Goal: Transaction & Acquisition: Book appointment/travel/reservation

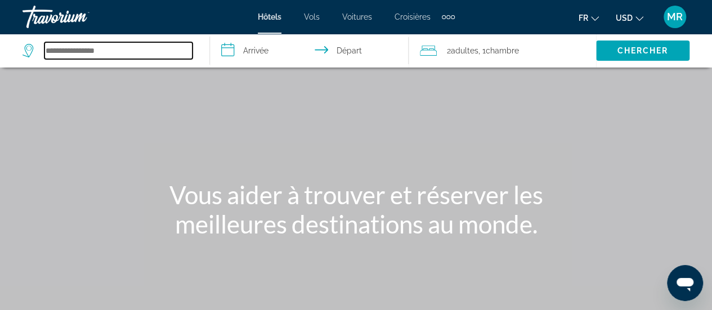
click at [167, 59] on div "Search widget" at bounding box center [111, 51] width 176 height 34
click at [167, 50] on input "Search hotel destination" at bounding box center [118, 50] width 148 height 17
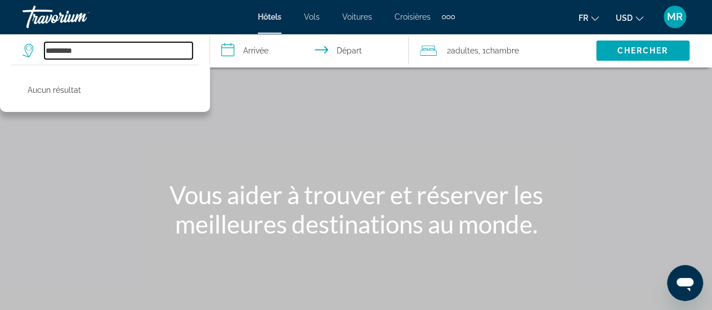
click at [55, 50] on input "*********" at bounding box center [118, 50] width 148 height 17
drag, startPoint x: 79, startPoint y: 47, endPoint x: 42, endPoint y: 58, distance: 38.8
click at [42, 58] on div "*********" at bounding box center [108, 50] width 170 height 17
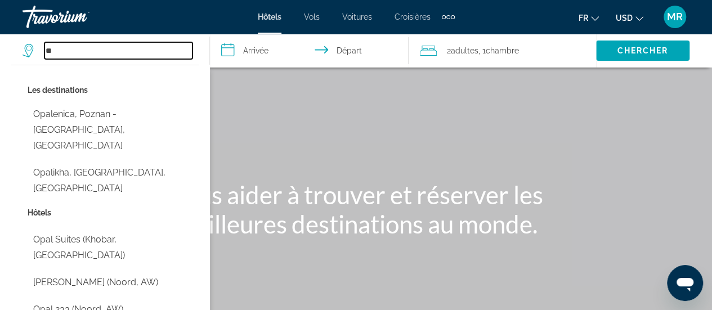
type input "*"
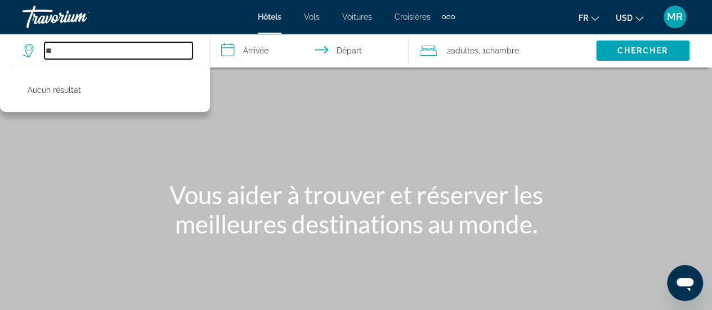
type input "*"
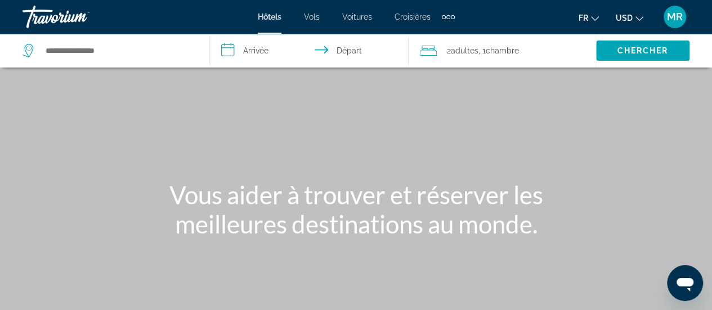
click at [448, 15] on div "Extra navigation items" at bounding box center [448, 16] width 13 height 17
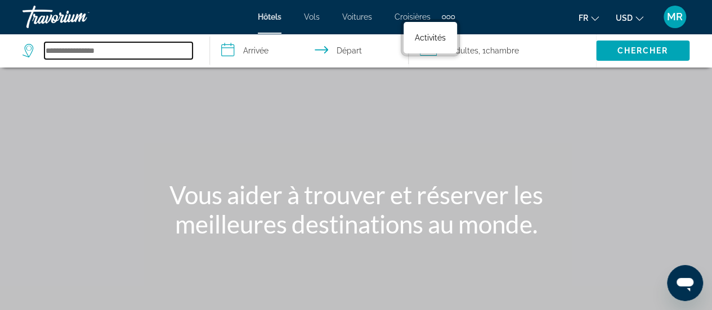
click at [164, 56] on input "Search hotel destination" at bounding box center [118, 50] width 148 height 17
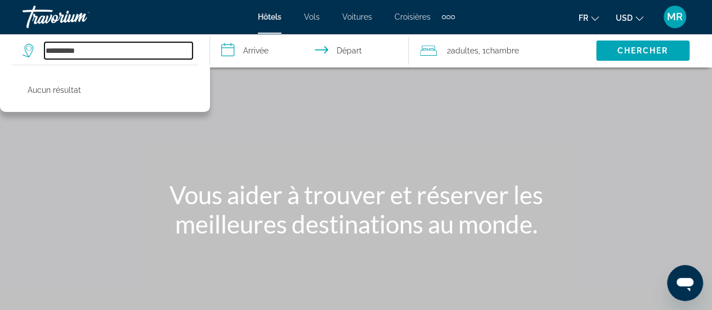
type input "**********"
drag, startPoint x: 140, startPoint y: 56, endPoint x: 45, endPoint y: 63, distance: 94.8
click at [45, 63] on div "**********" at bounding box center [111, 51] width 176 height 34
type input "*"
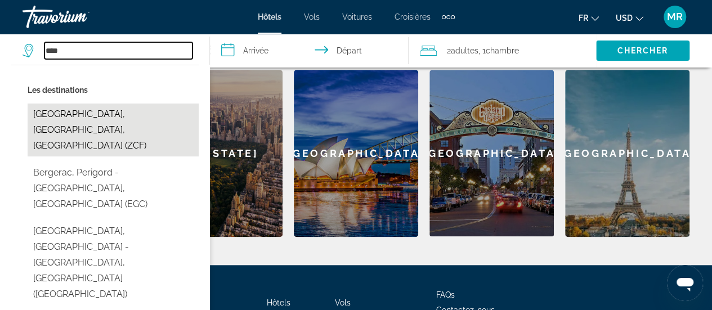
scroll to position [329, 0]
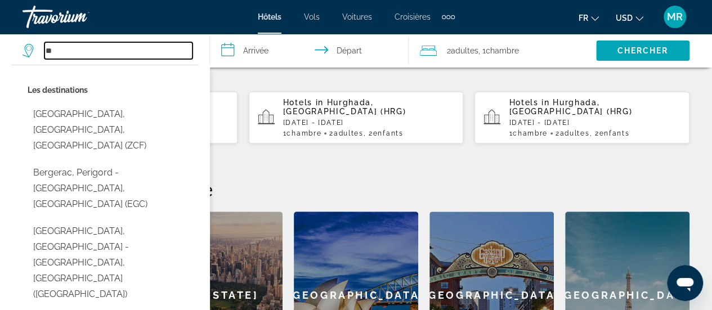
type input "*"
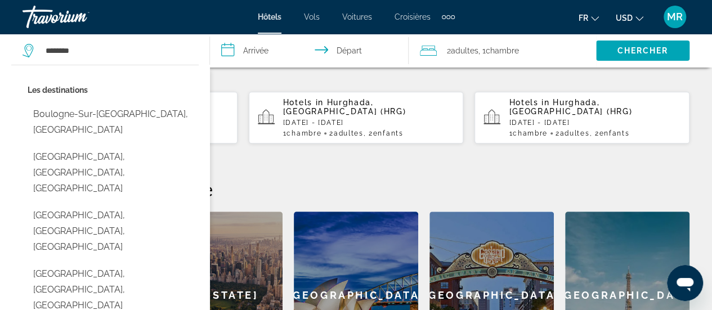
click at [149, 264] on button "[GEOGRAPHIC_DATA], [GEOGRAPHIC_DATA], [GEOGRAPHIC_DATA]" at bounding box center [113, 290] width 171 height 53
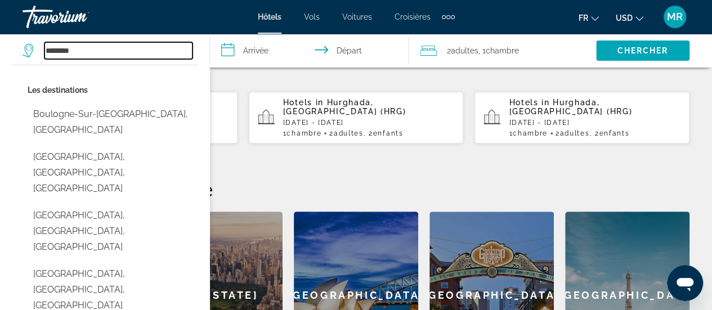
type input "**********"
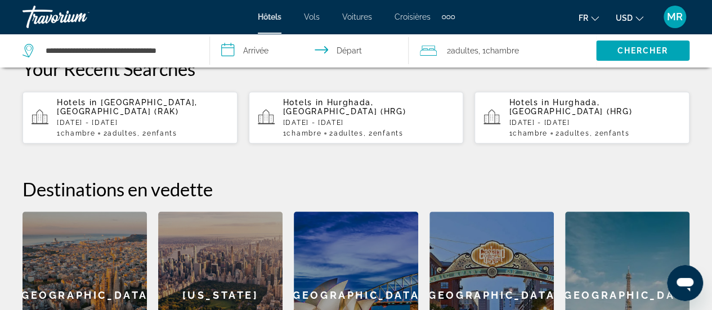
click at [264, 48] on input "**********" at bounding box center [311, 52] width 203 height 37
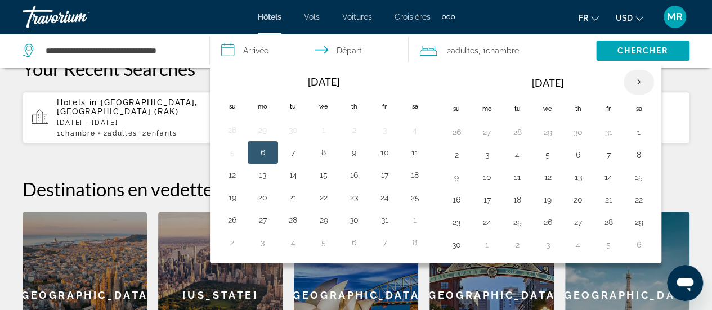
click at [629, 79] on th "Next month" at bounding box center [639, 82] width 30 height 25
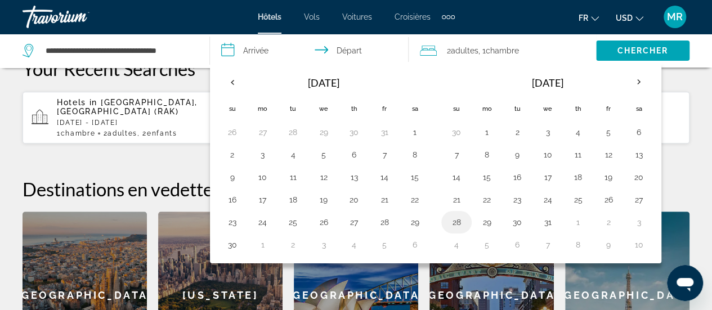
click at [458, 221] on button "28" at bounding box center [457, 223] width 18 height 16
click at [517, 218] on button "30" at bounding box center [518, 223] width 18 height 16
type input "**********"
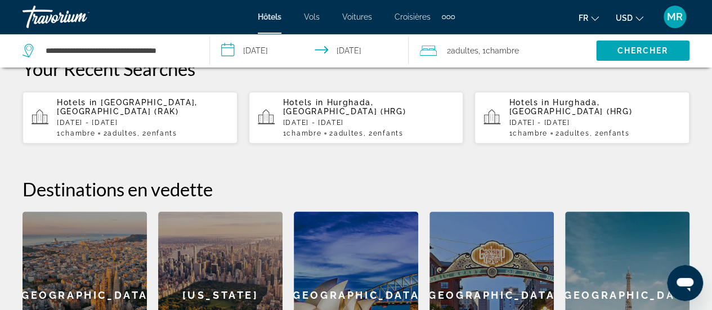
click at [537, 51] on div "2 Adulte Adultes , 1 Chambre pièces" at bounding box center [508, 51] width 176 height 16
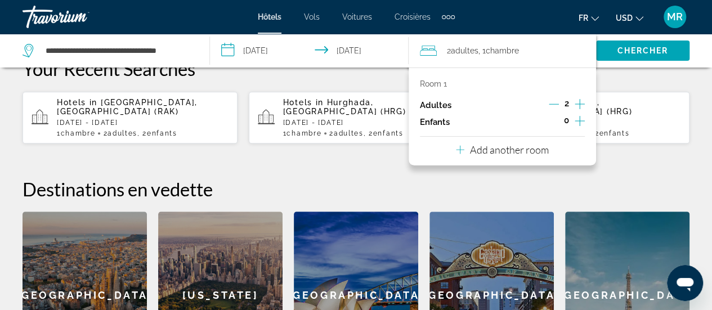
click at [577, 100] on icon "Increment adults" at bounding box center [580, 104] width 10 height 14
click at [578, 115] on icon "Increment children" at bounding box center [580, 121] width 10 height 14
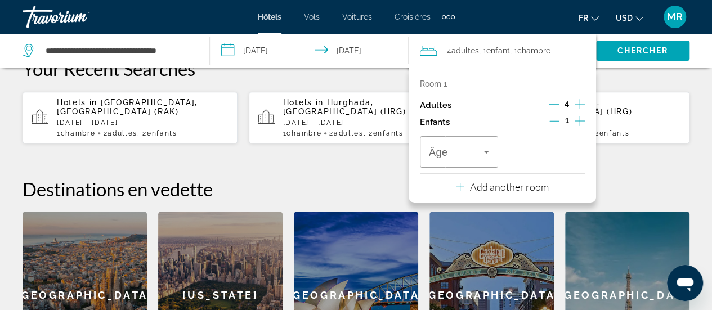
click at [578, 119] on icon "Increment children" at bounding box center [580, 121] width 10 height 14
click at [484, 158] on div "Travelers: 4 adults, 2 children" at bounding box center [459, 152] width 60 height 32
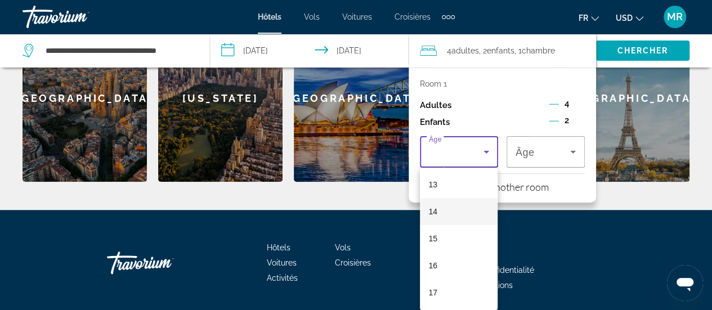
scroll to position [554, 0]
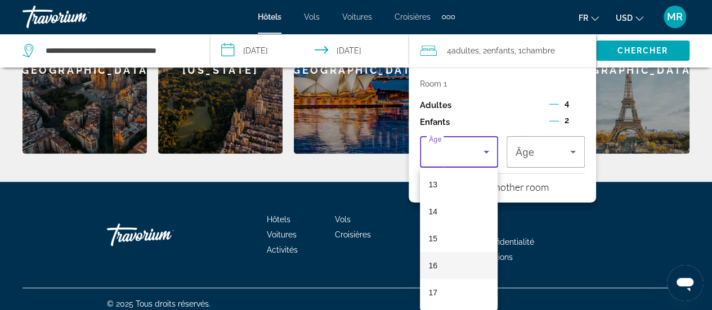
click at [455, 266] on mat-option "16" at bounding box center [459, 265] width 78 height 27
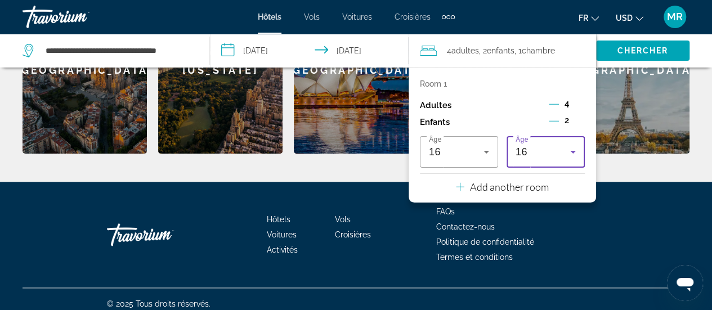
click at [530, 153] on div "16" at bounding box center [543, 152] width 55 height 14
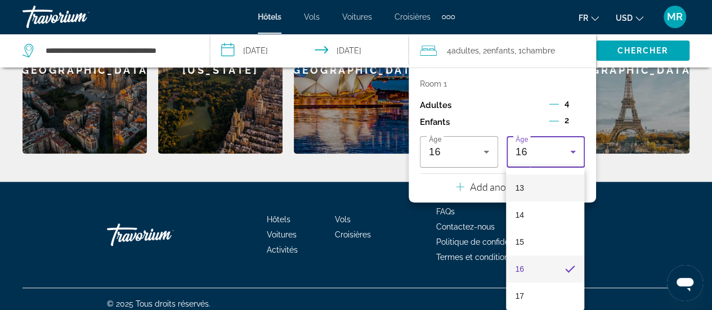
scroll to position [353, 0]
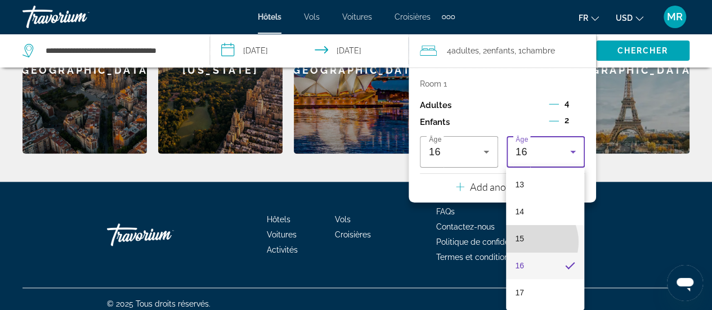
click at [527, 242] on mat-option "15" at bounding box center [545, 238] width 78 height 27
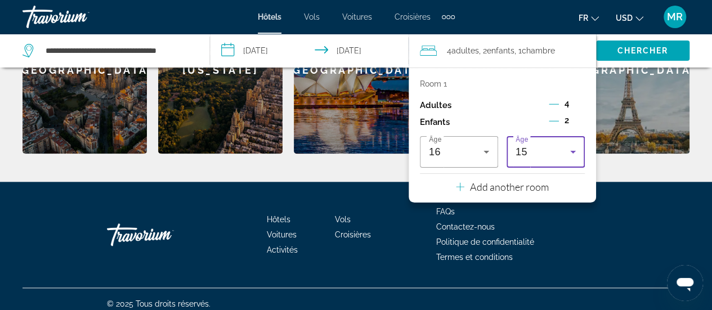
click at [544, 157] on div "15" at bounding box center [543, 152] width 55 height 14
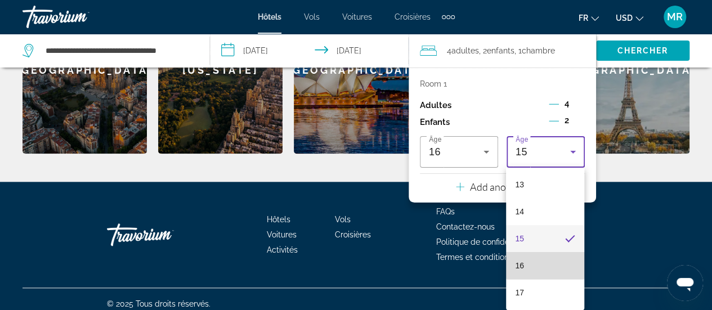
click at [546, 264] on mat-option "16" at bounding box center [545, 265] width 78 height 27
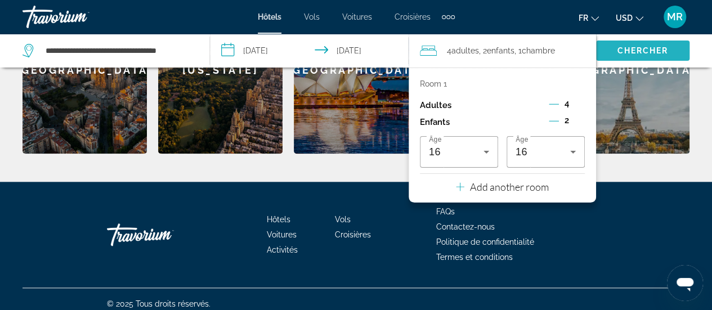
click at [640, 57] on span "Search" at bounding box center [642, 50] width 93 height 27
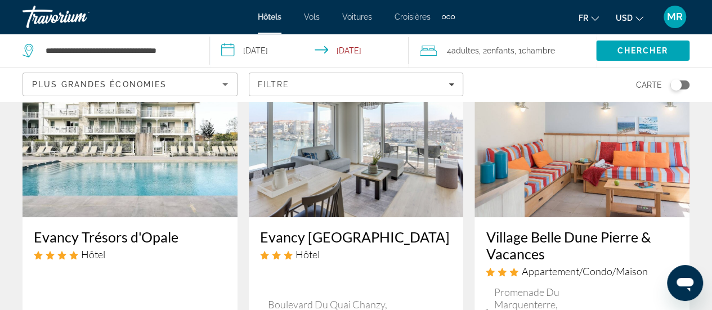
scroll to position [89, 0]
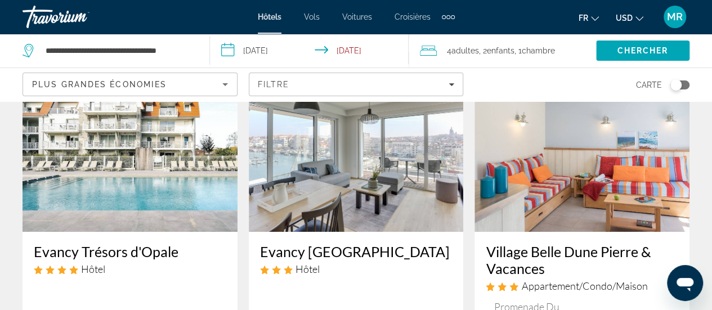
click at [583, 164] on img "Main content" at bounding box center [582, 142] width 215 height 180
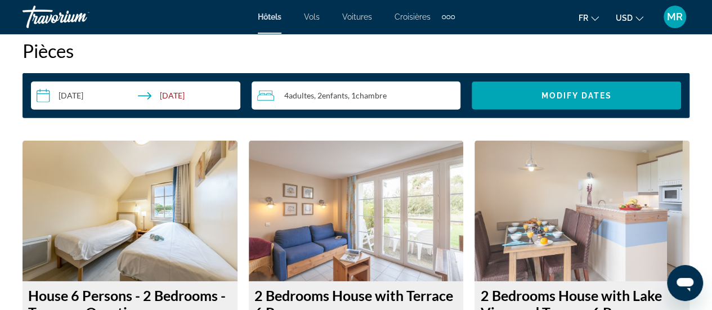
scroll to position [1633, 0]
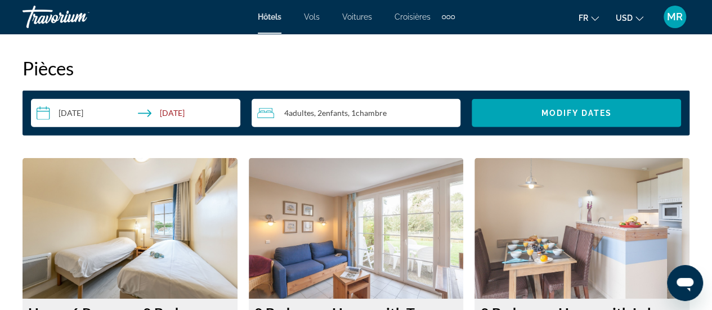
click at [104, 105] on input "**********" at bounding box center [138, 115] width 214 height 32
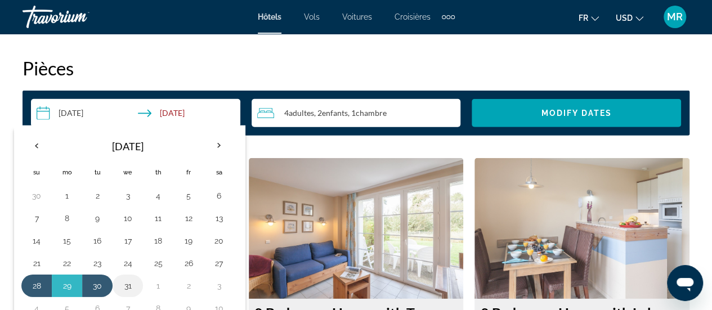
click at [124, 278] on button "31" at bounding box center [128, 286] width 18 height 16
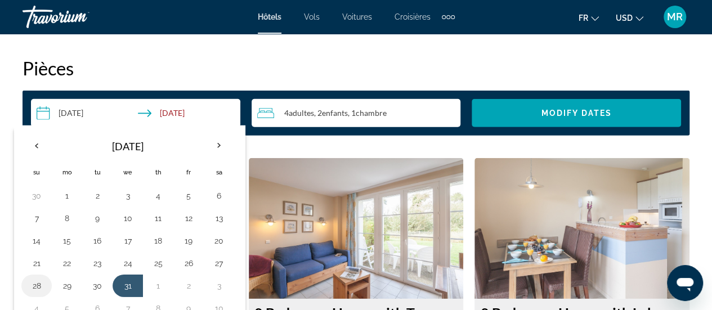
click at [39, 281] on button "28" at bounding box center [37, 286] width 18 height 16
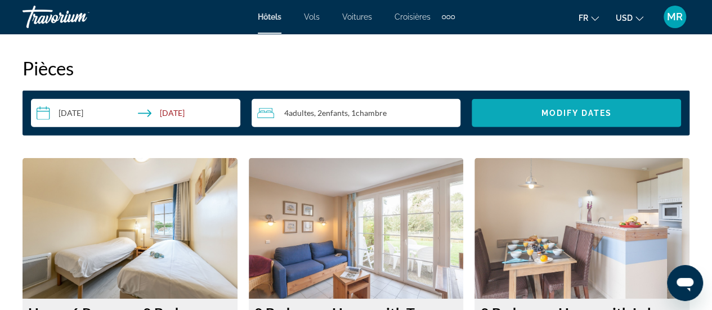
click at [536, 100] on span "Search widget" at bounding box center [576, 113] width 209 height 27
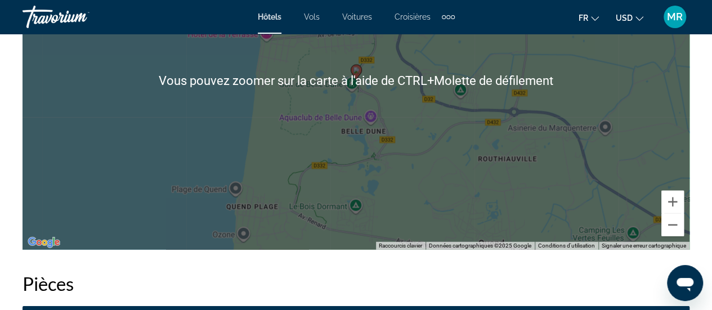
scroll to position [1530, 0]
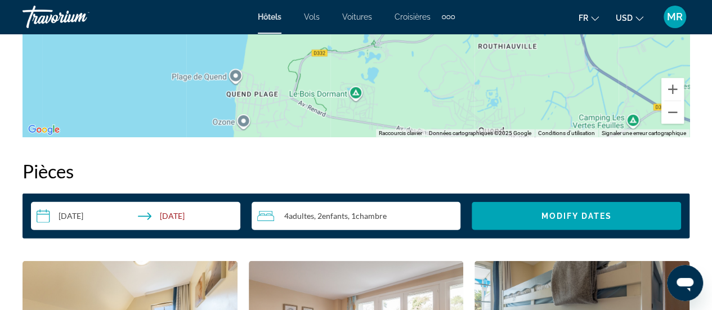
click at [96, 212] on input "**********" at bounding box center [138, 218] width 214 height 32
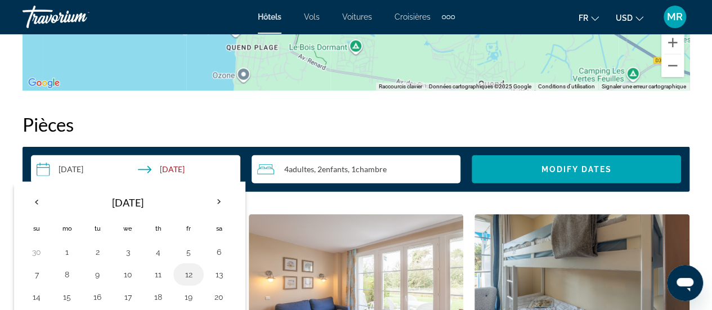
scroll to position [1643, 0]
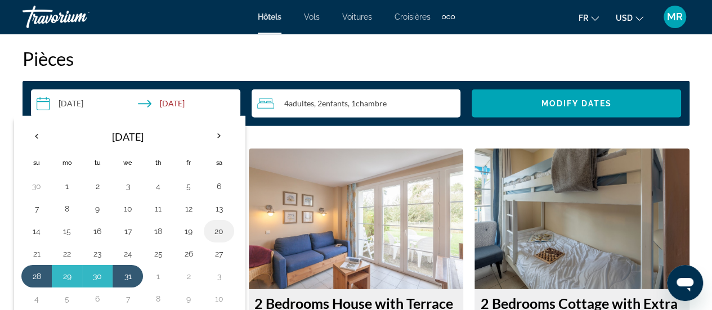
click at [210, 224] on button "20" at bounding box center [219, 232] width 18 height 16
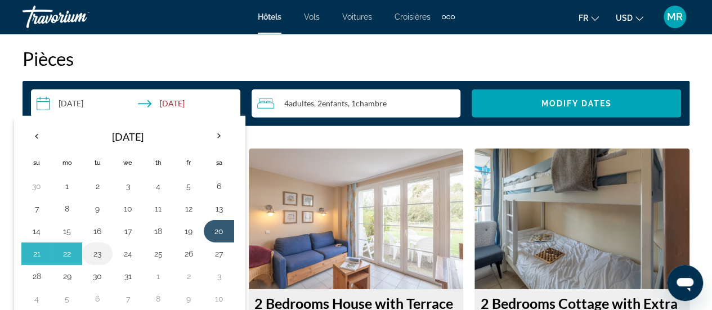
click at [97, 247] on button "23" at bounding box center [97, 254] width 18 height 16
type input "**********"
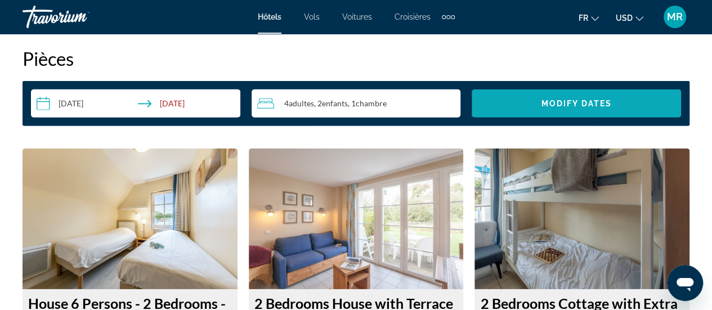
click at [521, 90] on span "Search widget" at bounding box center [576, 103] width 209 height 27
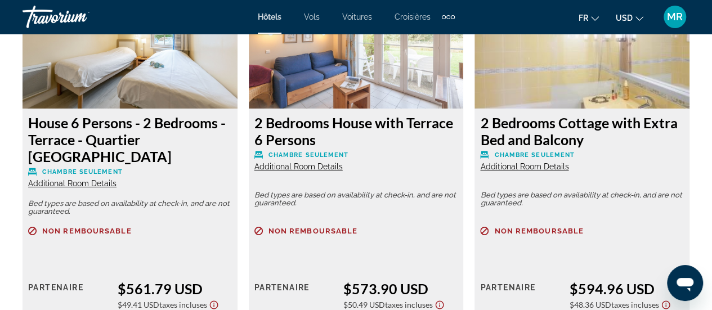
scroll to position [1841, 0]
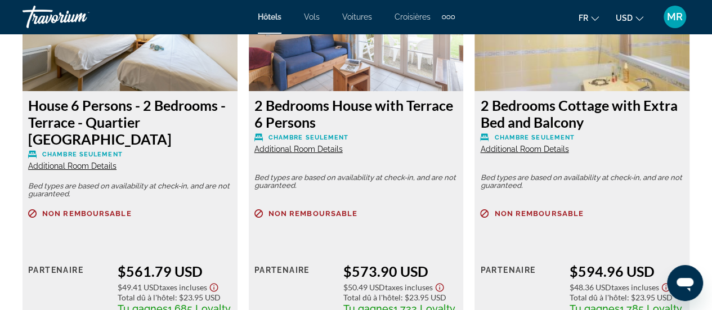
click at [109, 162] on span "Additional Room Details" at bounding box center [72, 166] width 88 height 9
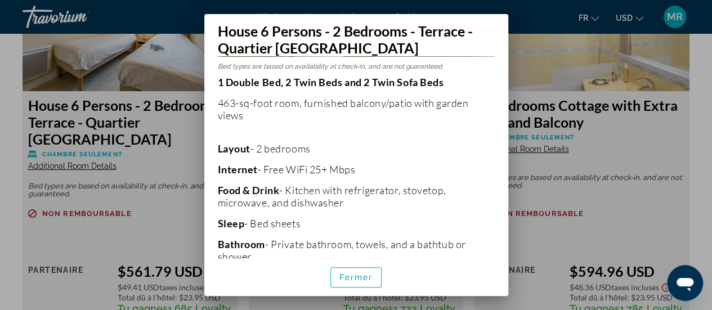
scroll to position [225, 0]
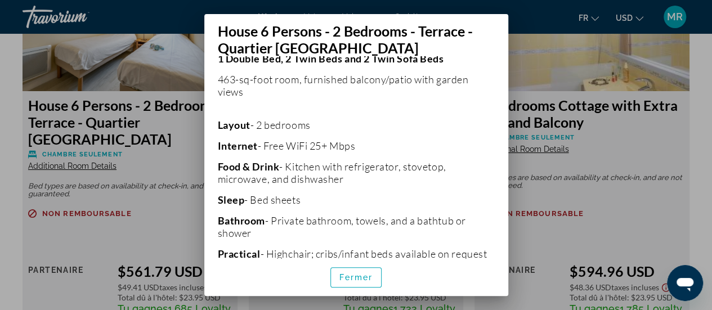
click at [702, 109] on div at bounding box center [356, 155] width 712 height 310
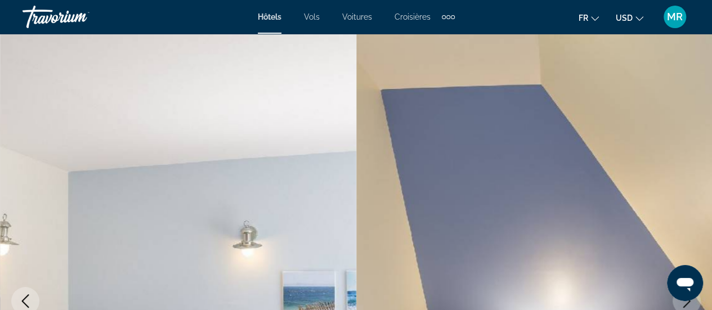
scroll to position [1841, 0]
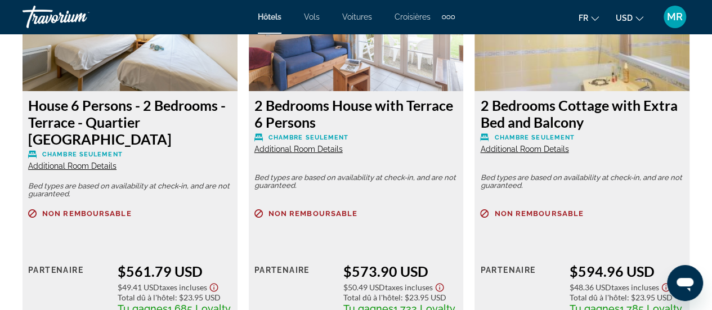
click at [330, 145] on span "Additional Room Details" at bounding box center [299, 149] width 88 height 9
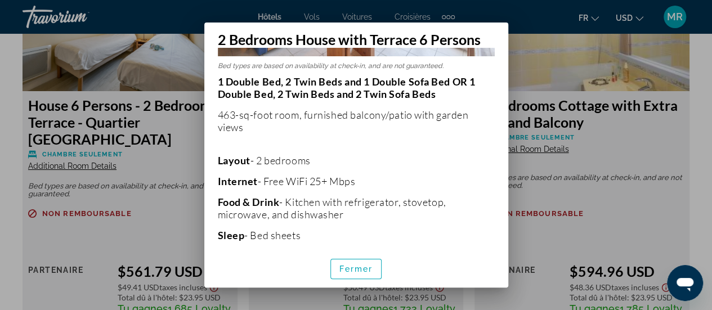
scroll to position [169, 0]
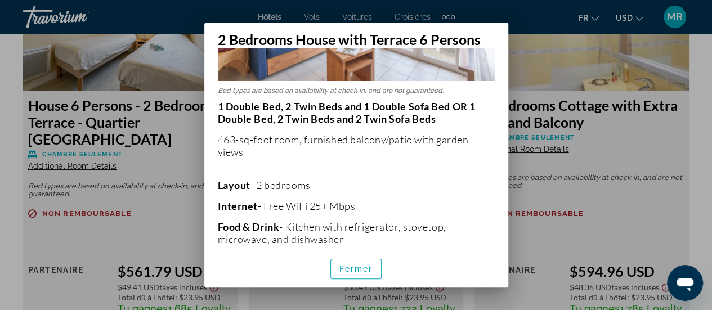
click at [630, 125] on div at bounding box center [356, 155] width 712 height 310
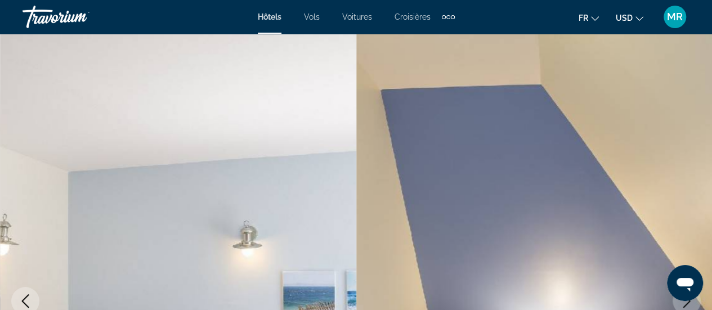
scroll to position [1841, 0]
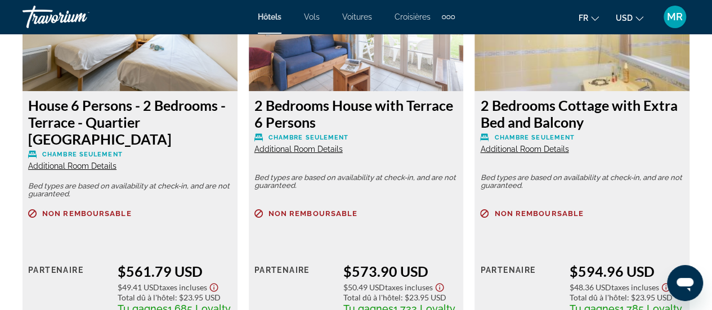
click at [540, 145] on span "Additional Room Details" at bounding box center [524, 149] width 88 height 9
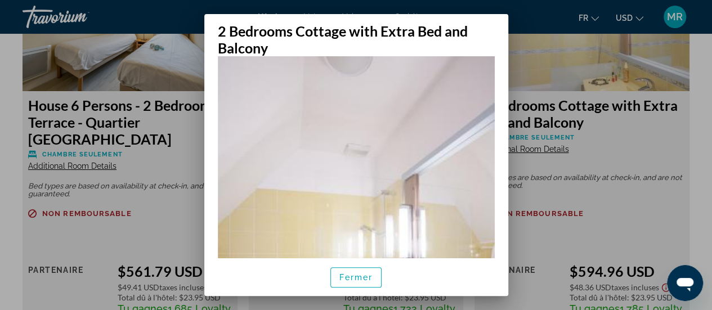
scroll to position [0, 0]
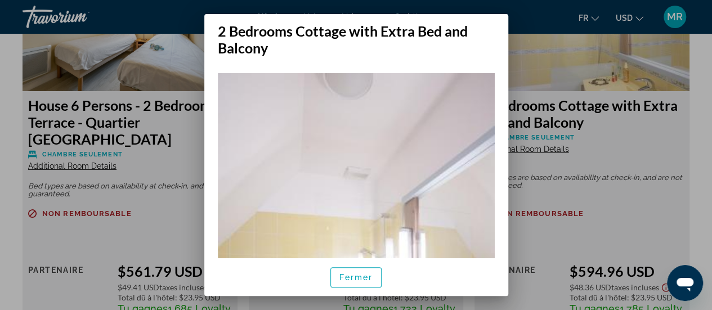
click at [619, 124] on div at bounding box center [356, 155] width 712 height 310
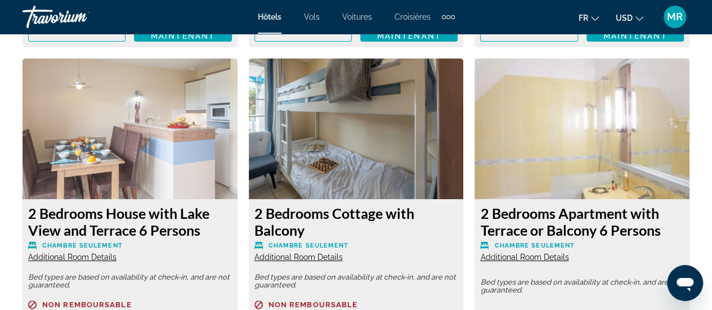
scroll to position [2235, 0]
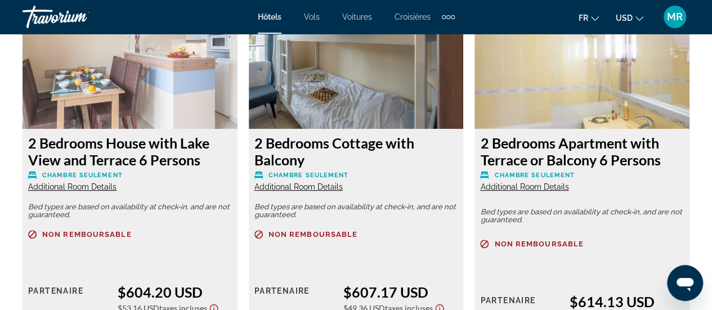
click at [324, 182] on span "Additional Room Details" at bounding box center [299, 186] width 88 height 9
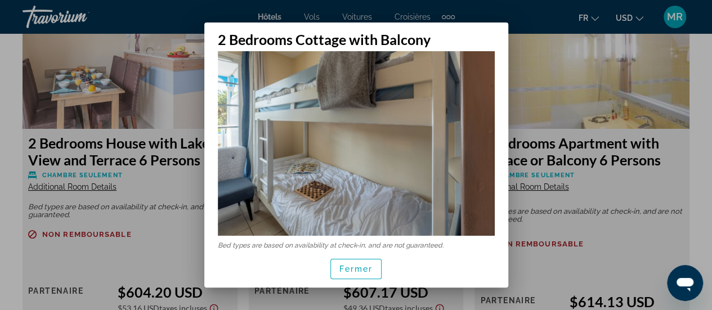
scroll to position [24, 0]
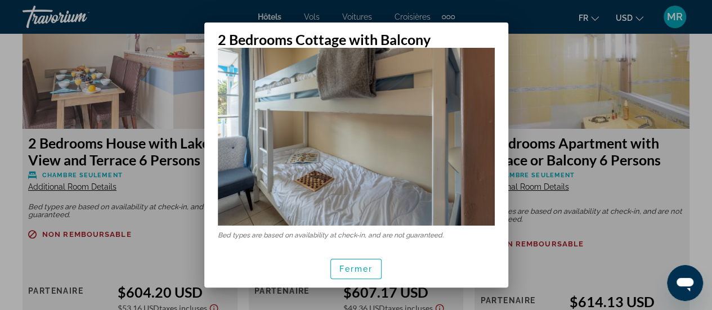
click at [163, 243] on div at bounding box center [356, 155] width 712 height 310
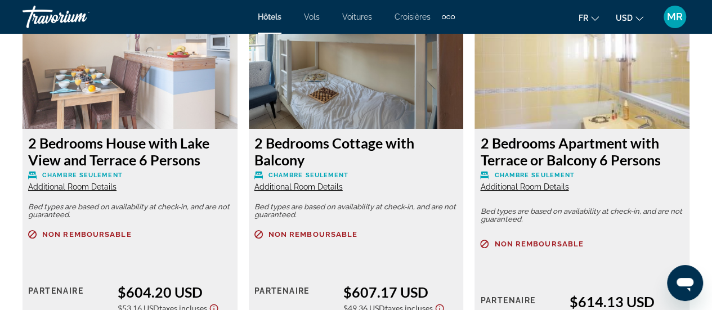
scroll to position [2235, 0]
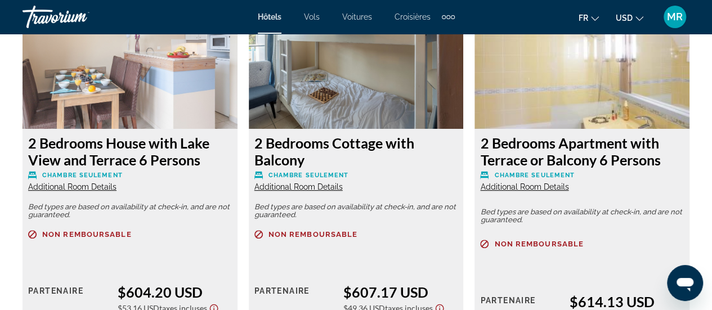
click at [104, 182] on span "Additional Room Details" at bounding box center [72, 186] width 88 height 9
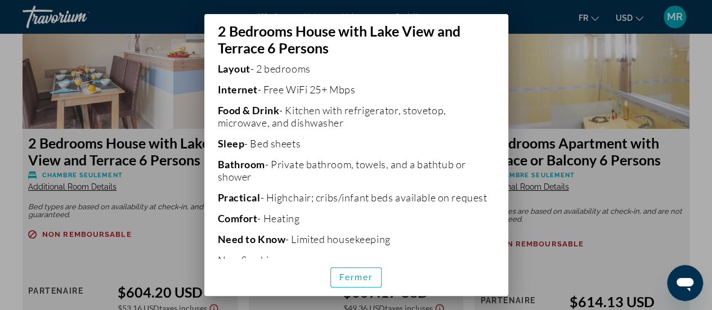
scroll to position [315, 0]
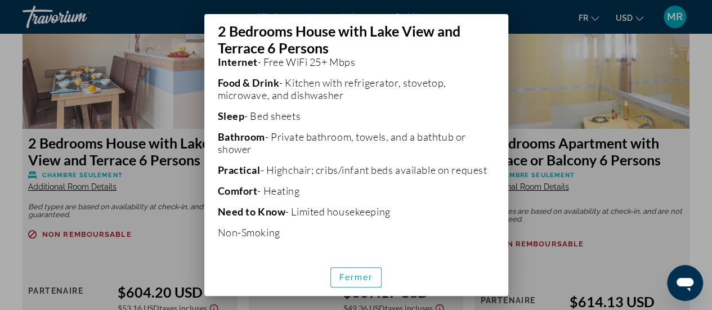
click at [191, 186] on div at bounding box center [356, 155] width 712 height 310
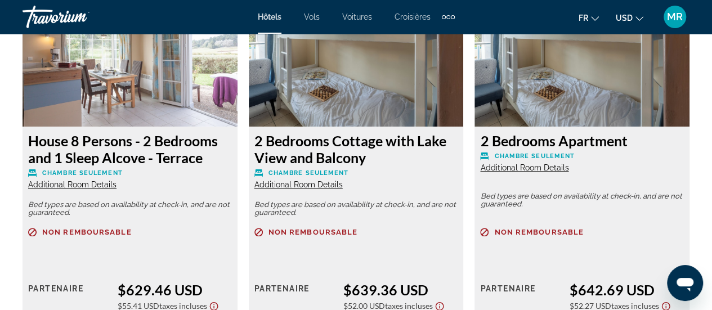
scroll to position [2629, 0]
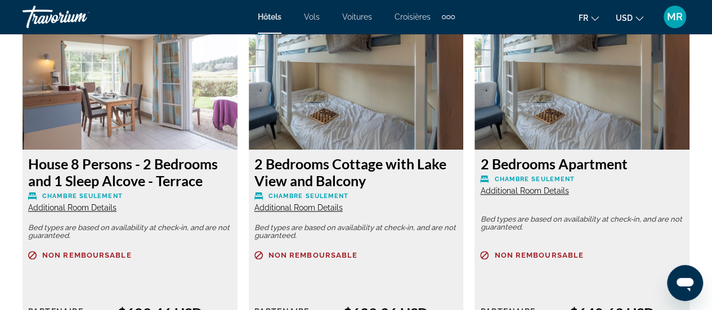
click at [110, 203] on span "Additional Room Details" at bounding box center [72, 207] width 88 height 9
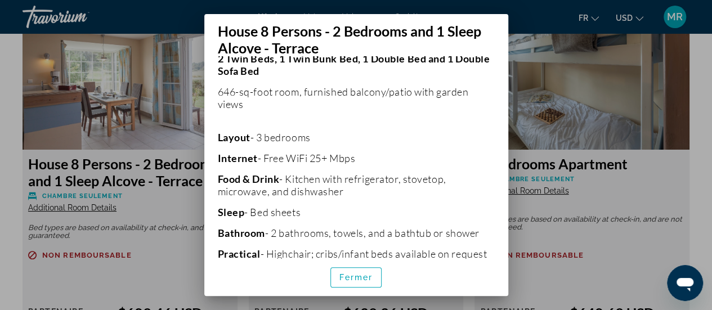
scroll to position [282, 0]
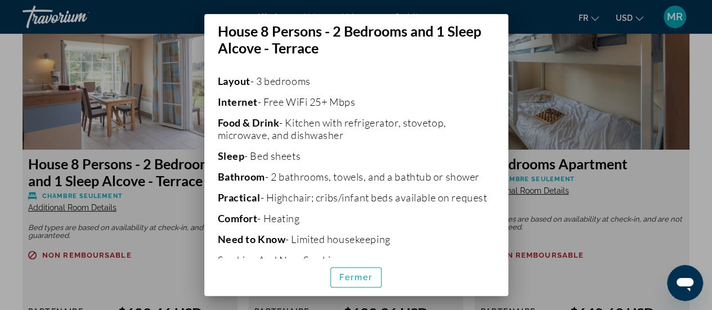
click at [640, 166] on div at bounding box center [356, 155] width 712 height 310
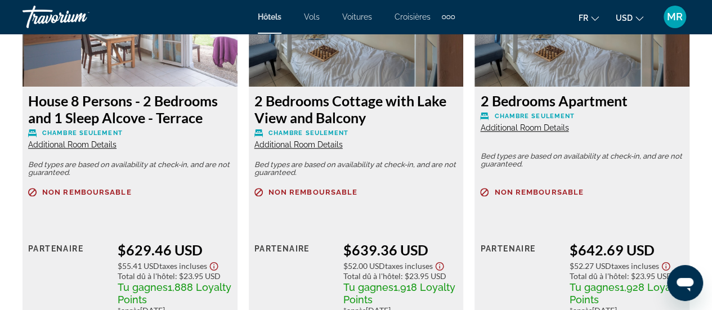
scroll to position [2686, 0]
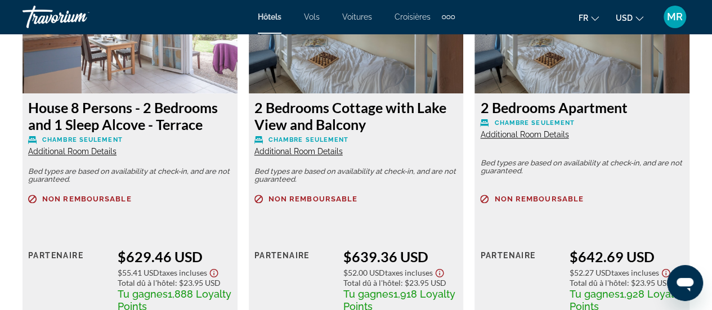
click at [546, 130] on span "Additional Room Details" at bounding box center [524, 134] width 88 height 9
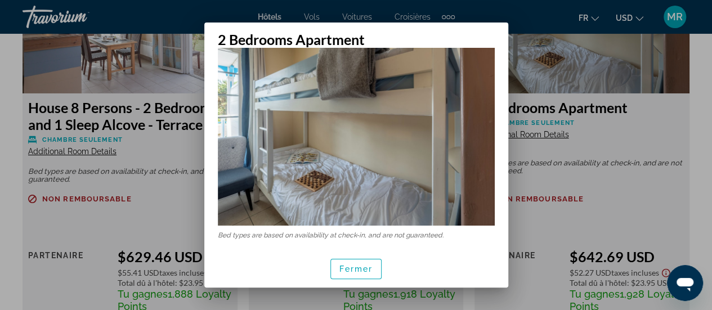
scroll to position [0, 0]
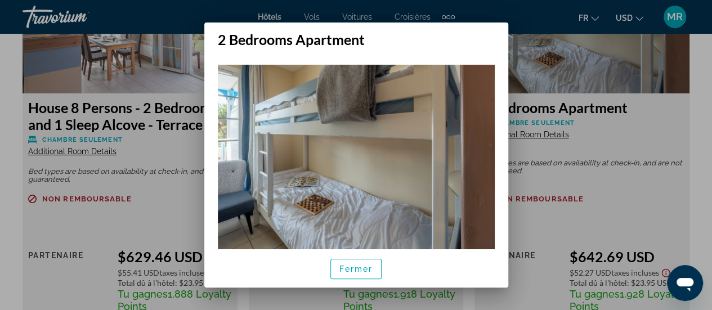
click at [613, 159] on div at bounding box center [356, 155] width 712 height 310
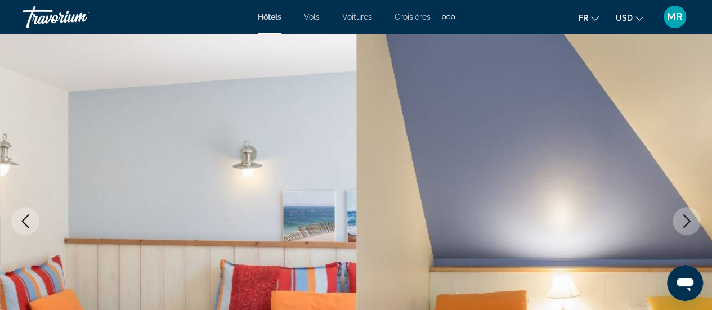
scroll to position [39, 0]
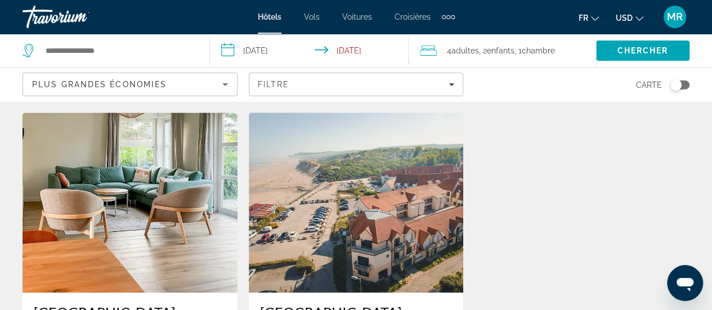
scroll to position [451, 0]
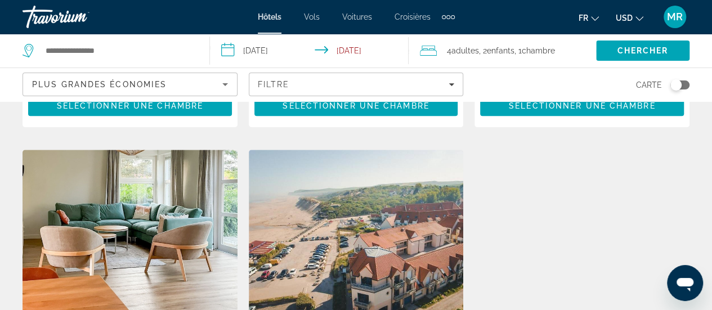
click at [185, 234] on img "Main content" at bounding box center [130, 240] width 215 height 180
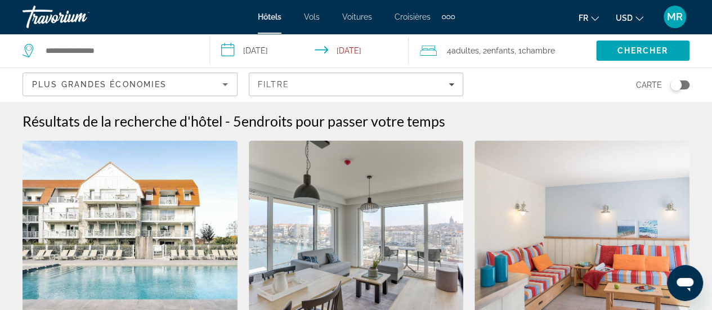
click at [669, 20] on span "MR" at bounding box center [675, 16] width 16 height 11
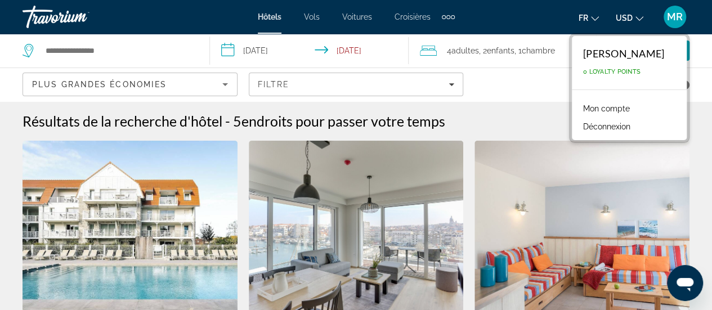
click at [648, 57] on div "[PERSON_NAME]" at bounding box center [623, 53] width 81 height 12
click at [604, 130] on button "Déconnexion" at bounding box center [607, 126] width 59 height 15
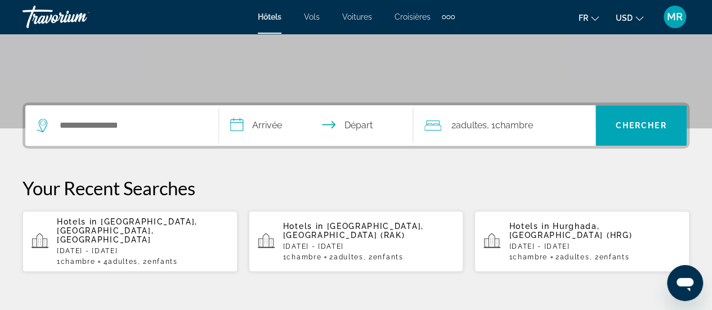
scroll to position [225, 0]
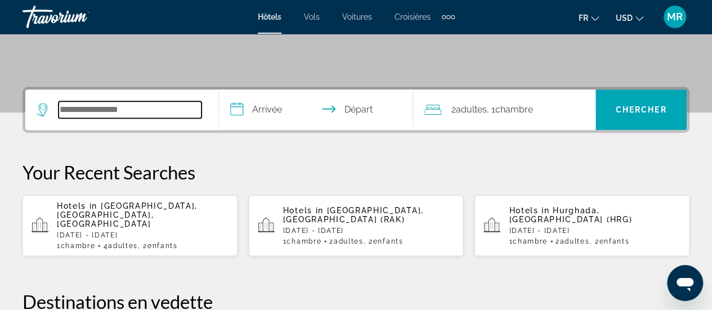
click at [163, 109] on input "Search hotel destination" at bounding box center [130, 109] width 143 height 17
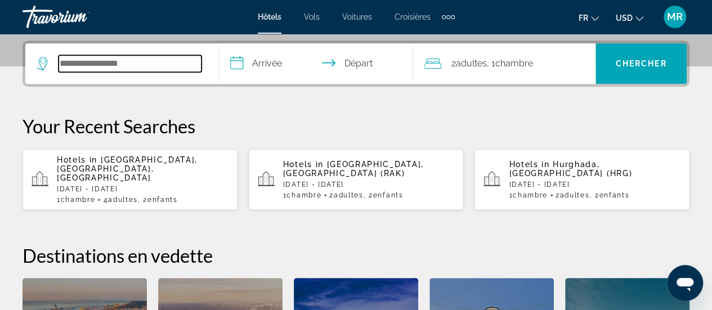
scroll to position [275, 0]
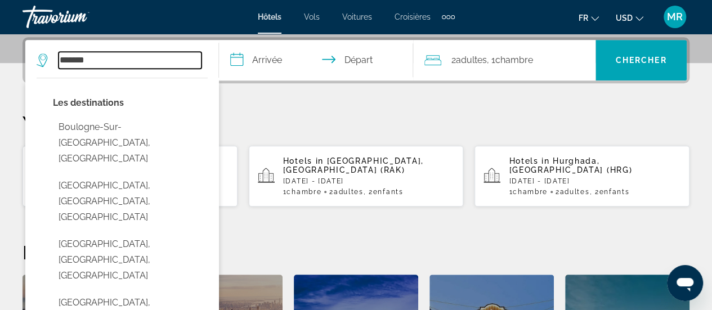
type input "**********"
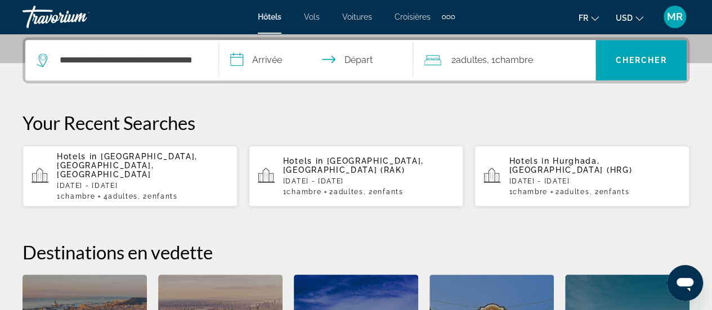
click at [269, 50] on input "**********" at bounding box center [318, 62] width 198 height 44
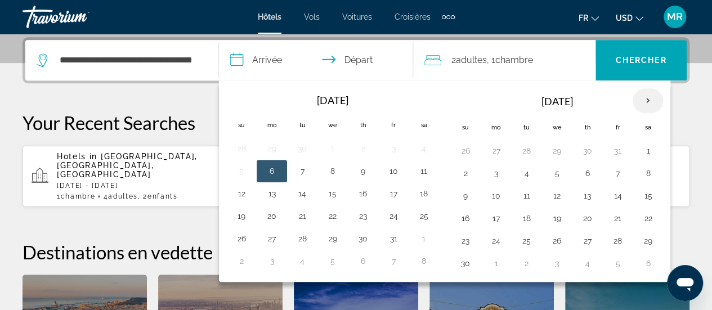
click at [643, 98] on th "Next month" at bounding box center [648, 100] width 30 height 25
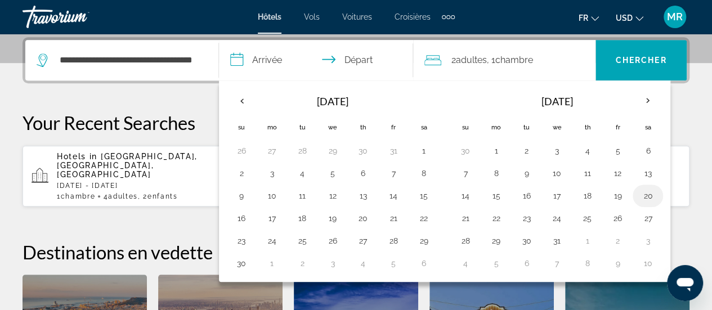
click at [640, 189] on button "20" at bounding box center [648, 196] width 18 height 16
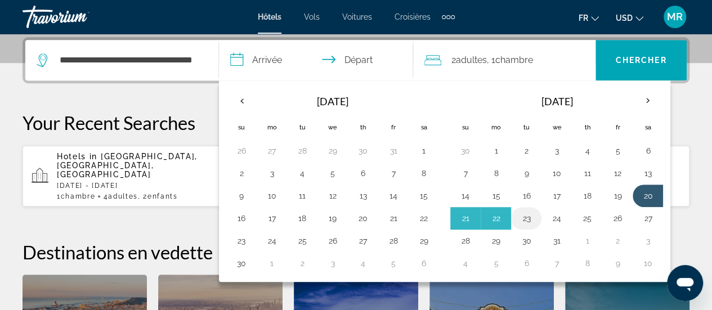
click at [527, 214] on button "23" at bounding box center [527, 219] width 18 height 16
type input "**********"
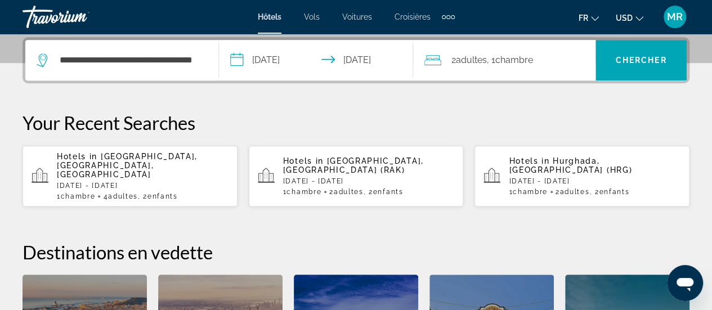
click at [573, 77] on div "2 Adulte Adultes , 1 Chambre pièces" at bounding box center [510, 60] width 171 height 41
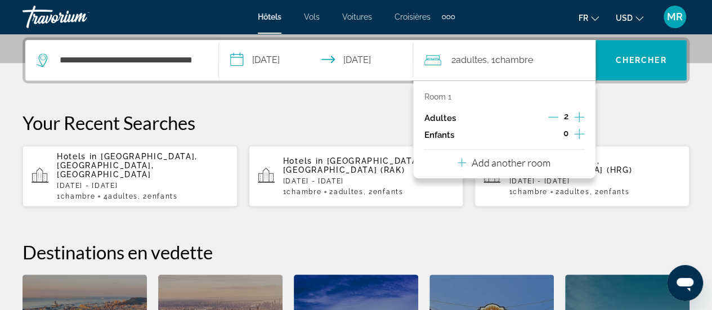
click at [578, 117] on icon "Increment adults" at bounding box center [579, 117] width 10 height 14
click at [579, 130] on icon "Increment children" at bounding box center [579, 134] width 10 height 10
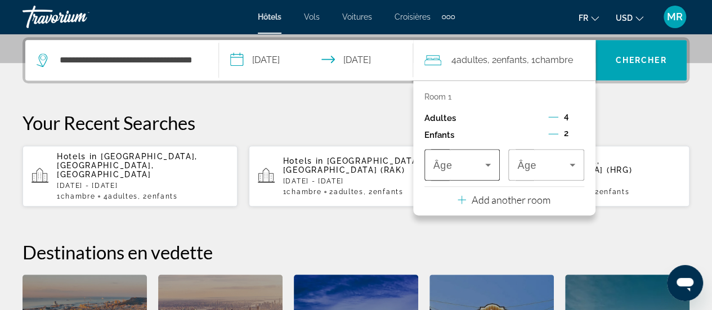
click at [491, 173] on div "Travelers: 4 adults, 2 children" at bounding box center [463, 165] width 58 height 32
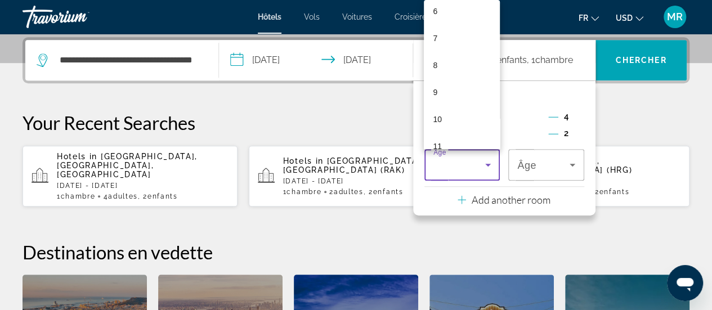
scroll to position [347, 0]
click at [457, 113] on mat-option "16" at bounding box center [462, 103] width 76 height 27
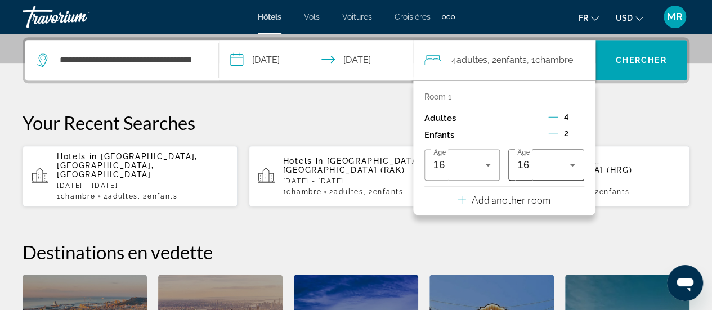
click at [556, 157] on div "16" at bounding box center [547, 165] width 58 height 32
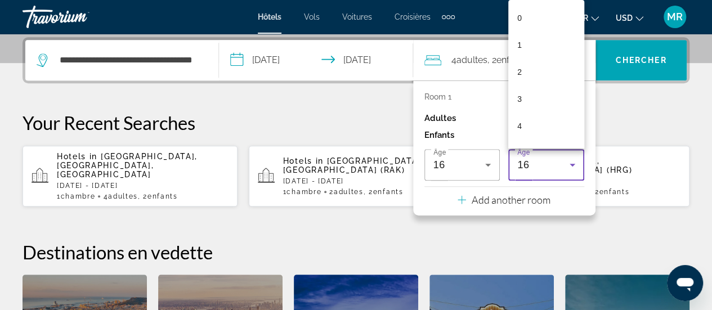
scroll to position [315, 0]
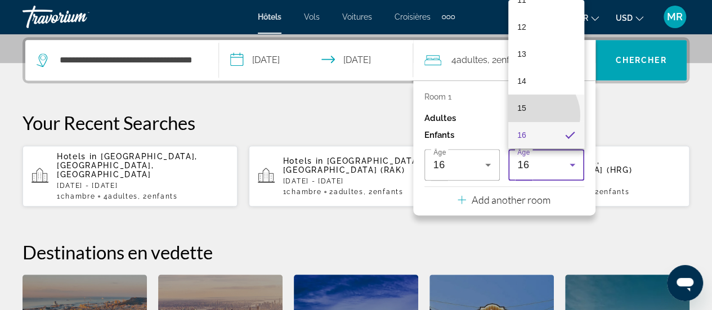
drag, startPoint x: 533, startPoint y: 115, endPoint x: 537, endPoint y: 121, distance: 7.3
click at [534, 115] on mat-option "15" at bounding box center [547, 108] width 76 height 27
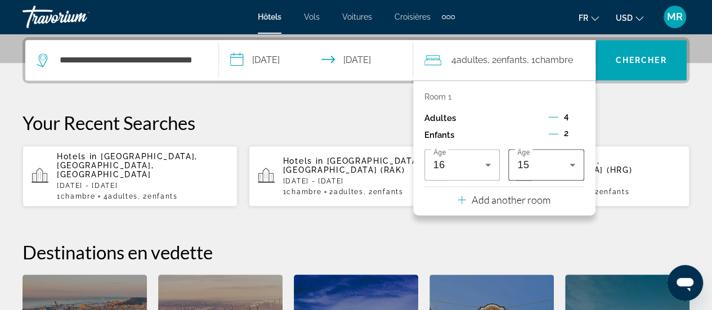
click at [558, 158] on div "15" at bounding box center [544, 165] width 52 height 14
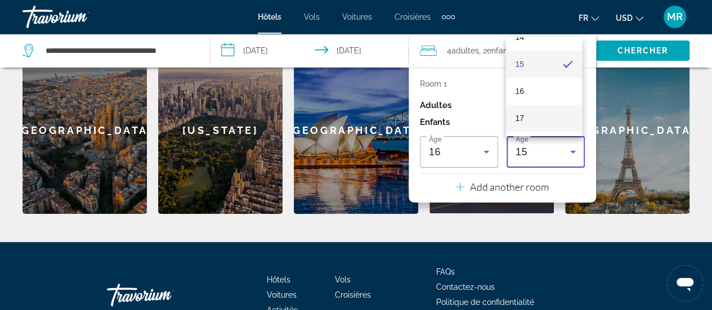
scroll to position [563, 0]
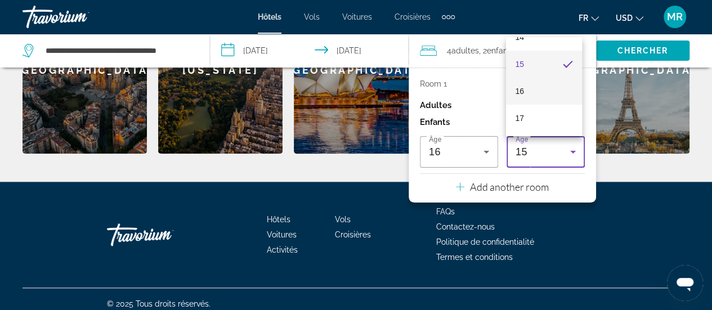
drag, startPoint x: 540, startPoint y: 96, endPoint x: 578, endPoint y: 74, distance: 44.4
click at [540, 96] on mat-option "16" at bounding box center [544, 91] width 76 height 27
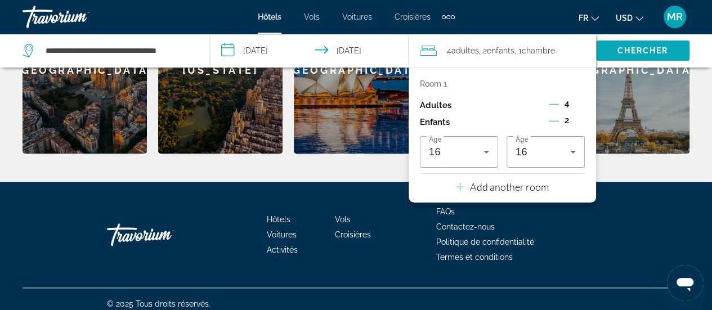
click at [629, 42] on span "Search" at bounding box center [642, 50] width 93 height 27
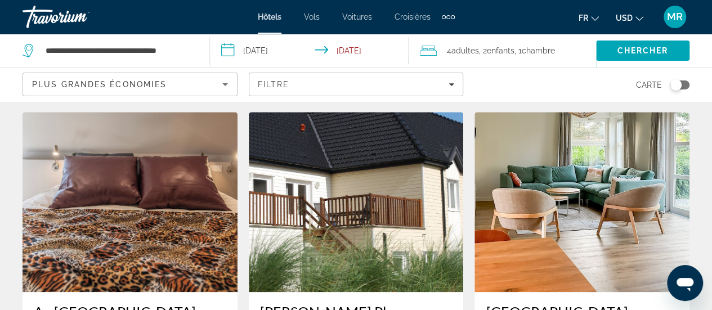
scroll to position [451, 0]
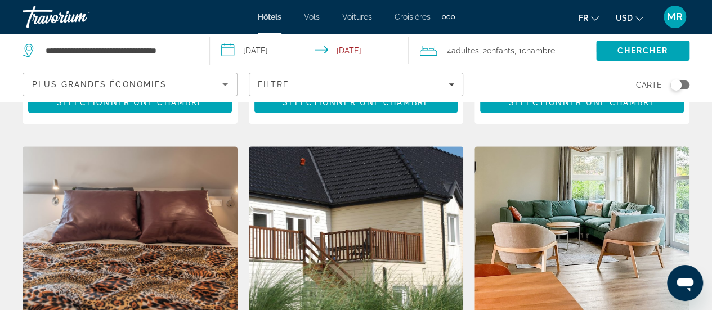
click at [576, 184] on img "Main content" at bounding box center [582, 236] width 215 height 180
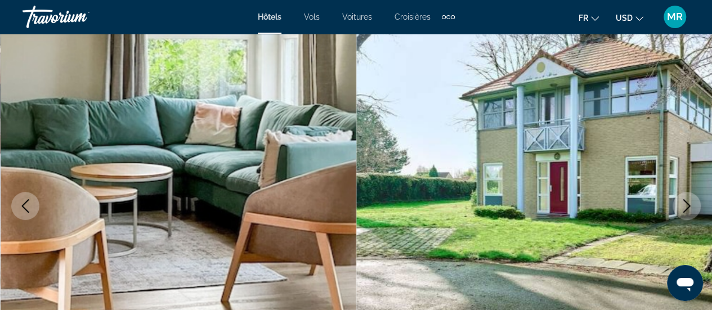
scroll to position [113, 0]
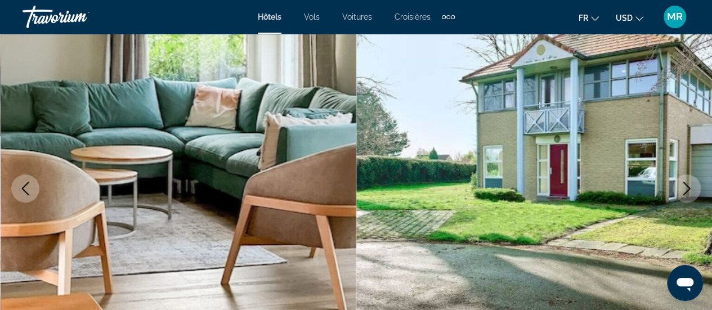
click at [684, 184] on icon "Next image" at bounding box center [687, 189] width 14 height 14
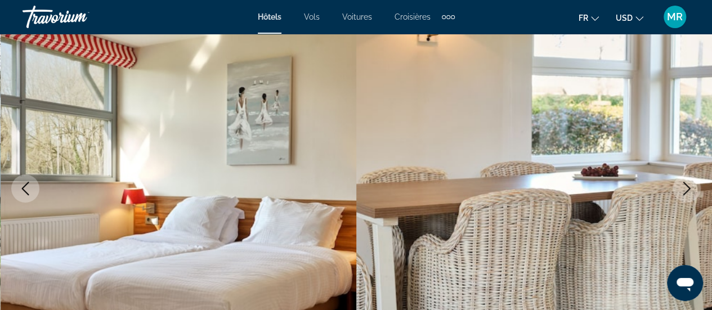
click at [29, 193] on icon "Previous image" at bounding box center [26, 189] width 14 height 14
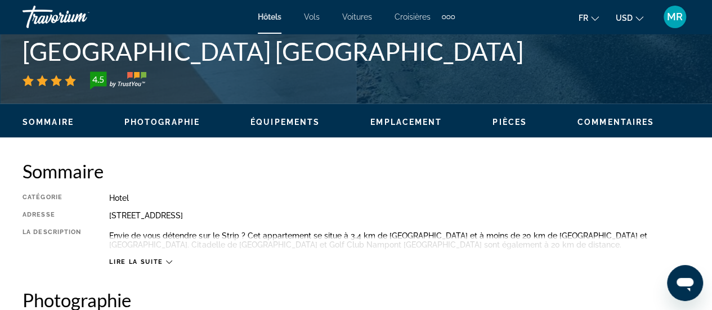
scroll to position [507, 0]
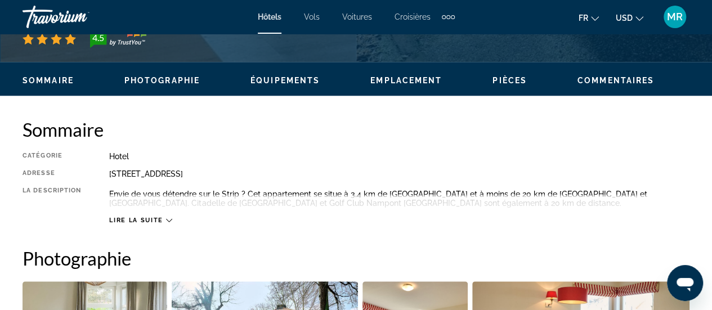
click at [163, 222] on span "Lire la suite" at bounding box center [136, 220] width 54 height 7
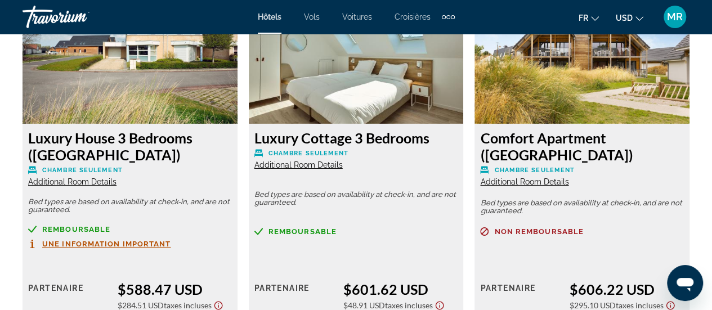
scroll to position [1746, 0]
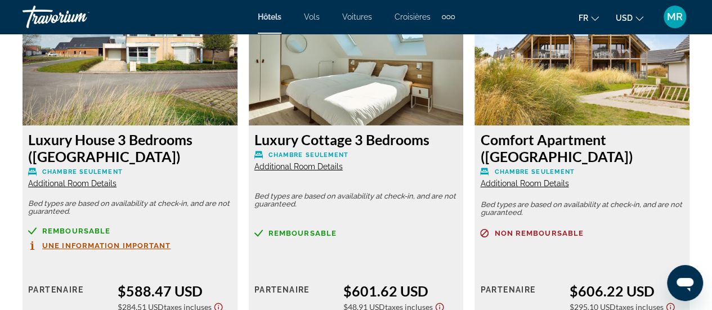
click at [325, 167] on span "Additional Room Details" at bounding box center [299, 166] width 88 height 9
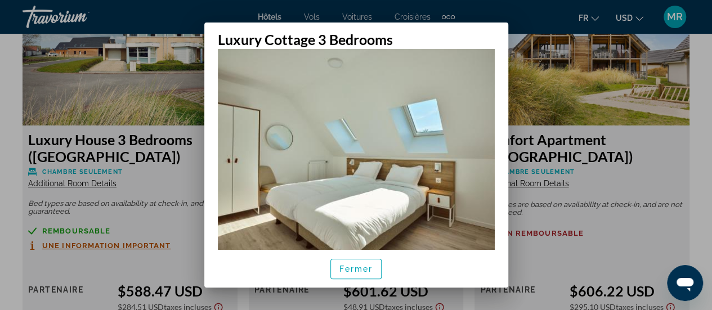
scroll to position [0, 0]
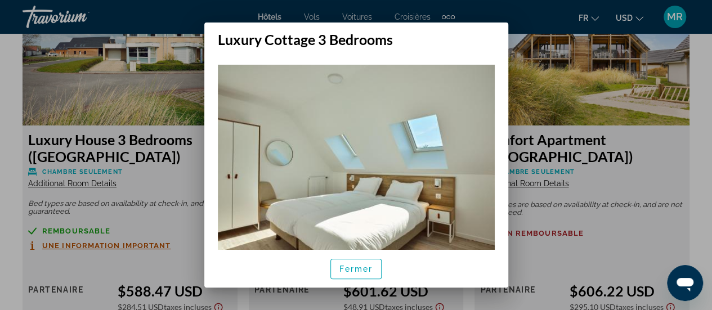
click at [563, 172] on div at bounding box center [356, 155] width 712 height 310
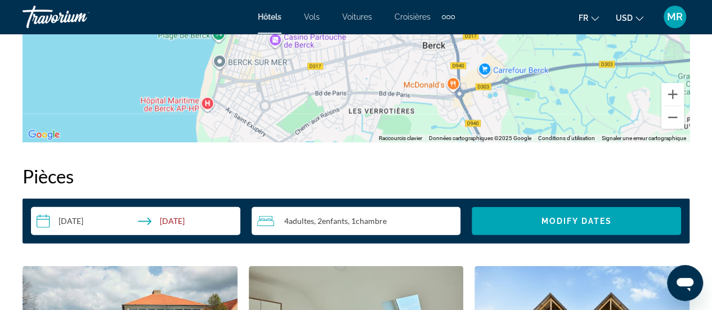
scroll to position [1352, 0]
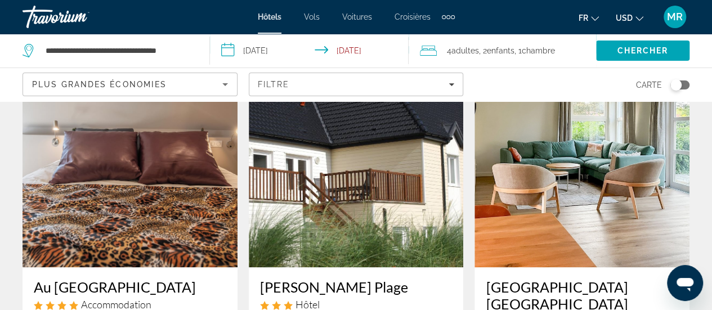
scroll to position [507, 0]
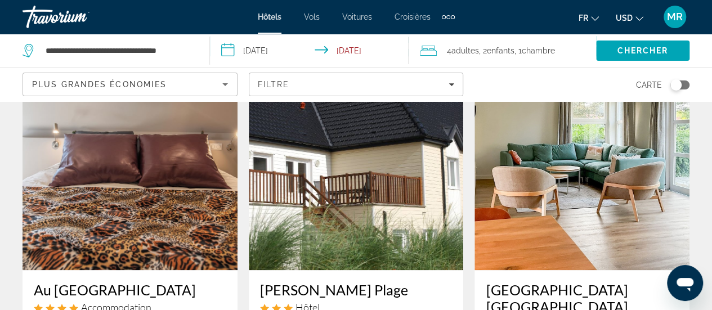
click at [353, 179] on img "Main content" at bounding box center [356, 180] width 215 height 180
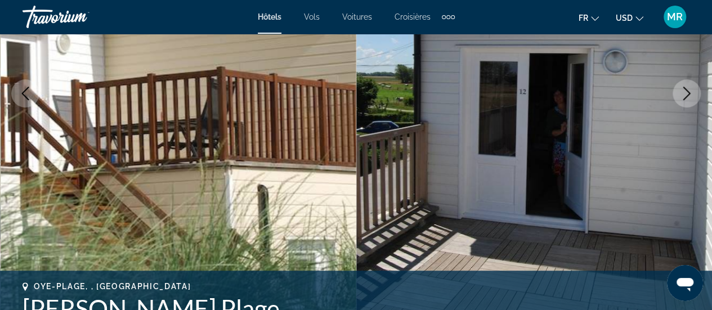
scroll to position [225, 0]
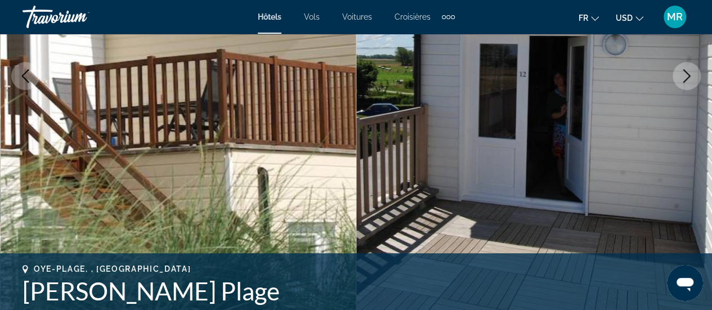
click at [680, 71] on icon "Next image" at bounding box center [687, 76] width 14 height 14
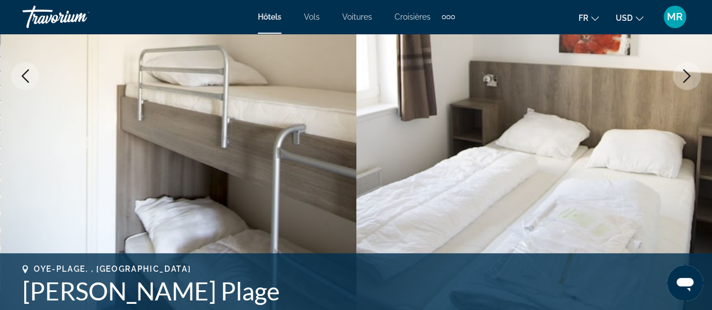
click at [680, 72] on icon "Next image" at bounding box center [687, 76] width 14 height 14
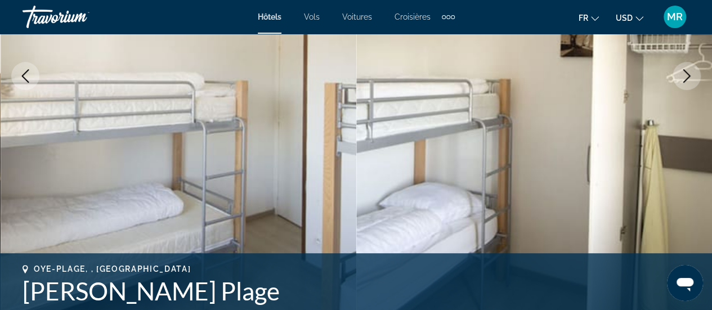
click at [680, 73] on icon "Next image" at bounding box center [687, 76] width 14 height 14
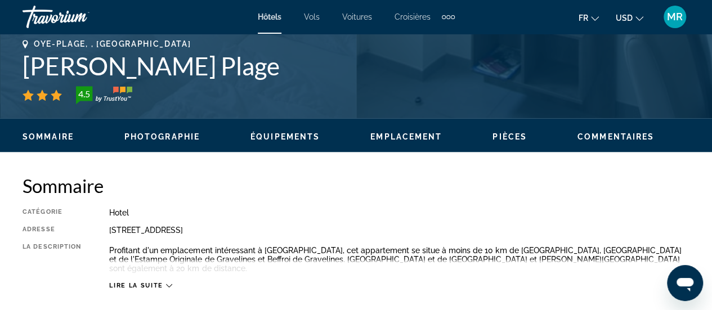
scroll to position [563, 0]
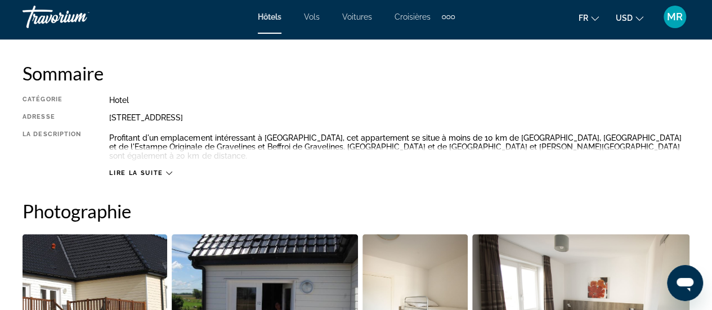
click at [167, 170] on div "Lire la suite" at bounding box center [140, 173] width 63 height 7
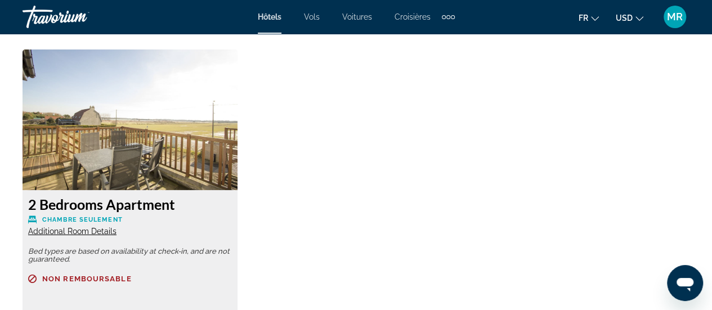
scroll to position [1746, 0]
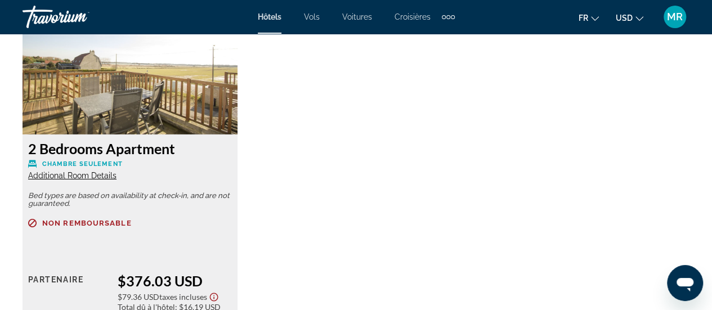
click at [104, 171] on span "Additional Room Details" at bounding box center [72, 175] width 88 height 9
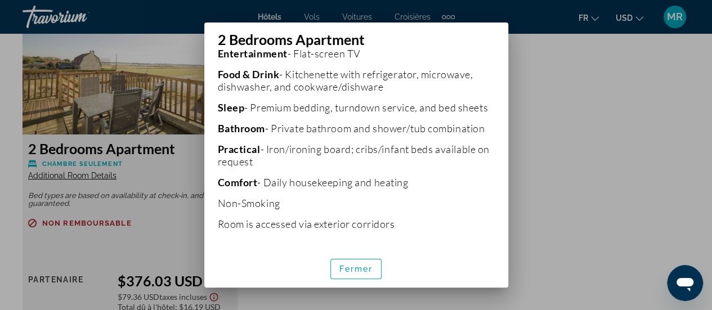
scroll to position [315, 0]
click at [358, 266] on span "Fermer" at bounding box center [357, 269] width 34 height 9
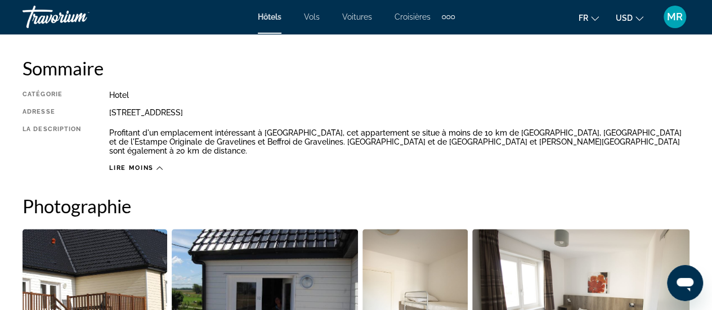
scroll to position [563, 0]
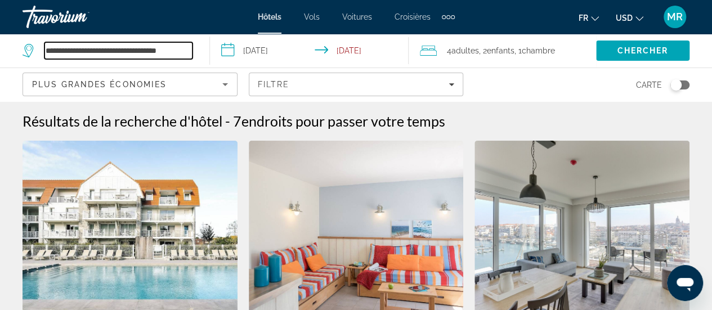
click at [186, 57] on input "**********" at bounding box center [118, 50] width 148 height 17
drag, startPoint x: 192, startPoint y: 52, endPoint x: 26, endPoint y: 88, distance: 169.4
click at [26, 68] on div "**********" at bounding box center [356, 51] width 712 height 34
type input "*"
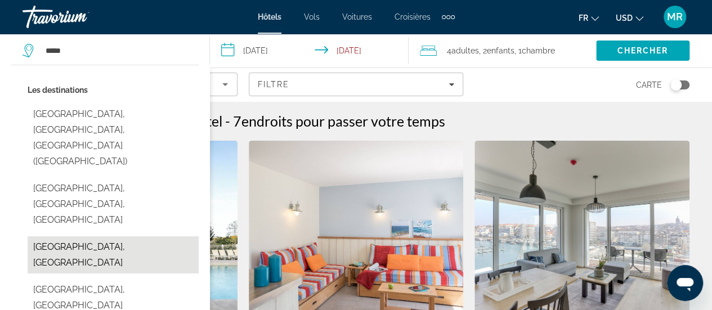
click at [100, 237] on button "Andorra, Andorra" at bounding box center [113, 255] width 171 height 37
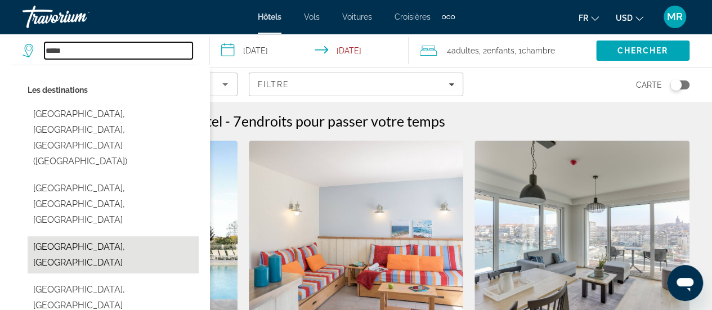
type input "**********"
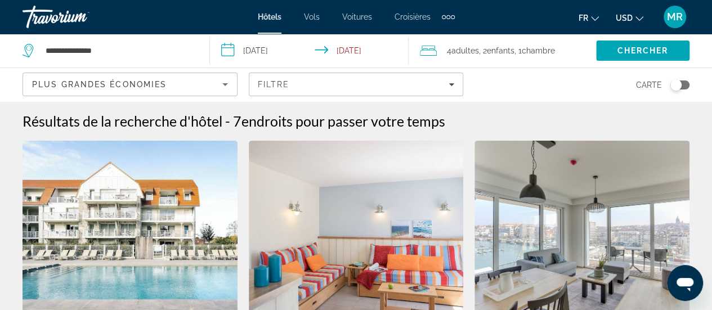
click at [296, 52] on input "**********" at bounding box center [311, 52] width 203 height 37
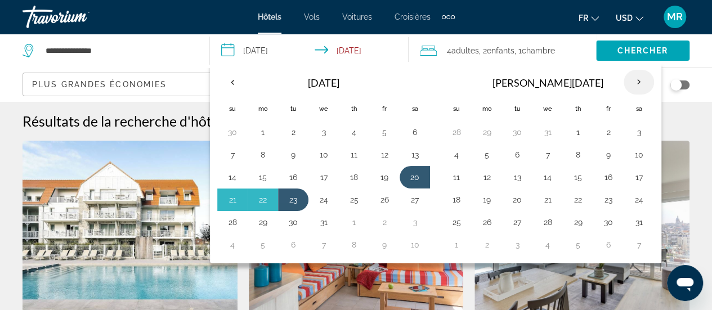
click at [626, 78] on th "Next month" at bounding box center [639, 82] width 30 height 25
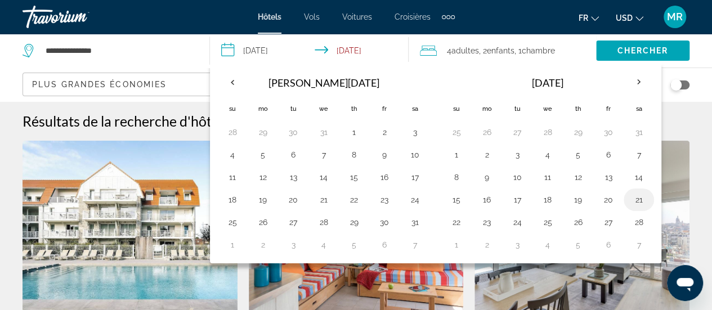
click at [630, 192] on button "21" at bounding box center [639, 200] width 18 height 16
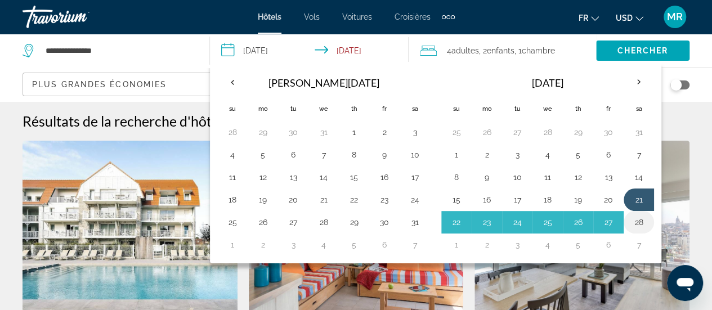
click at [633, 217] on button "28" at bounding box center [639, 223] width 18 height 16
type input "**********"
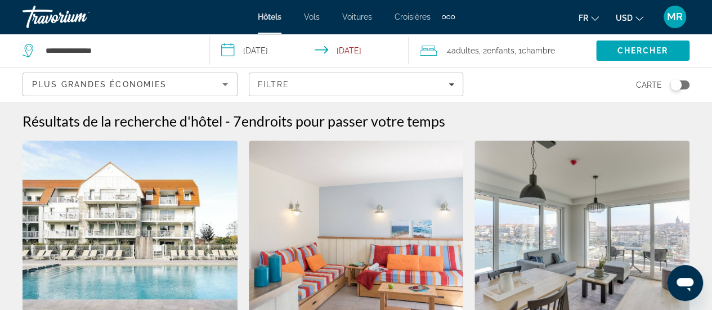
click at [549, 52] on span "Chambre" at bounding box center [538, 50] width 33 height 9
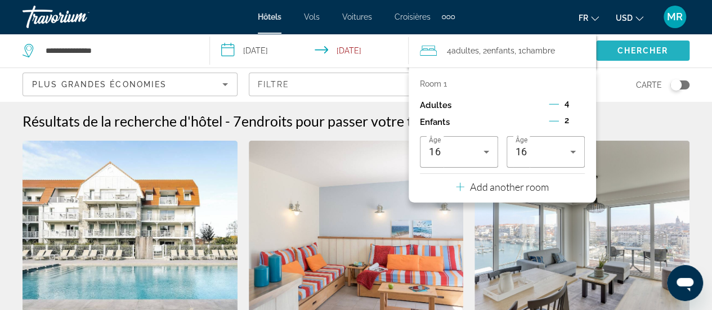
click at [626, 42] on span "Search" at bounding box center [642, 50] width 93 height 27
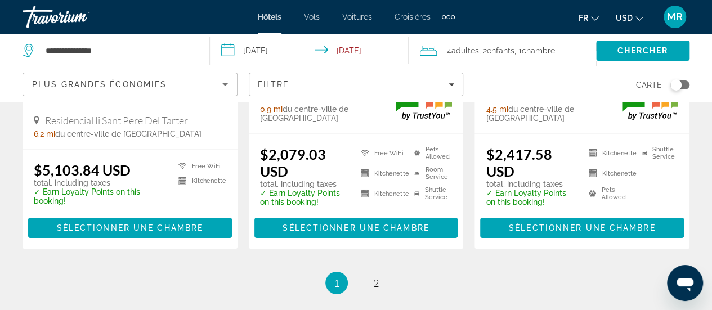
scroll to position [1690, 0]
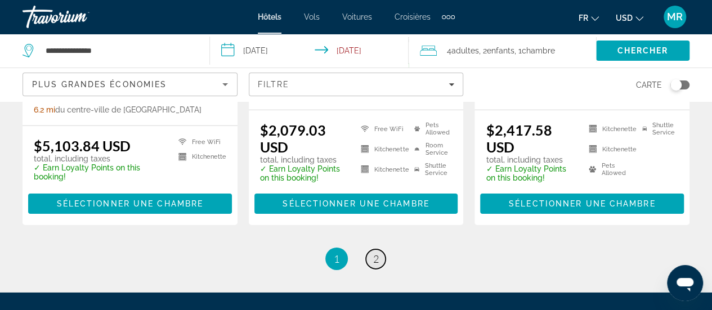
click at [381, 249] on link "page 2" at bounding box center [376, 259] width 20 height 20
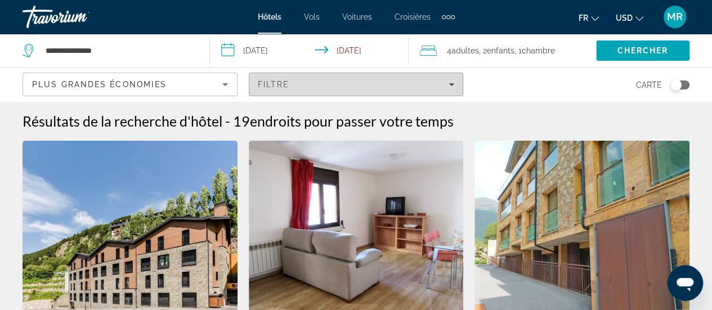
click at [453, 86] on icon "Filters" at bounding box center [452, 85] width 6 height 6
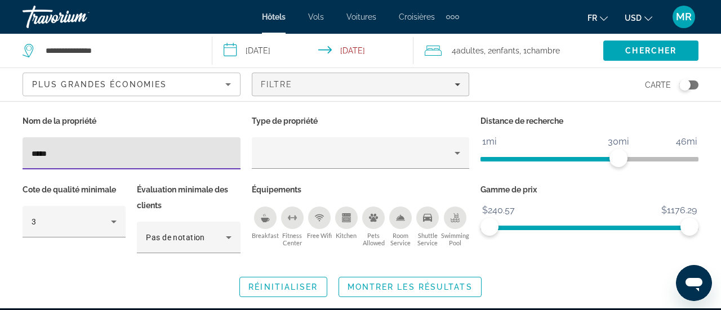
type input "*****"
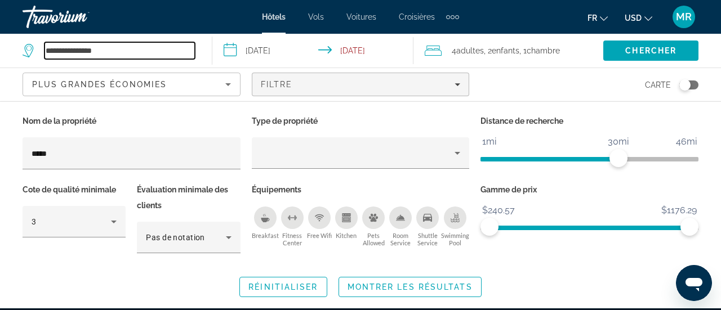
click at [164, 54] on input "**********" at bounding box center [119, 50] width 150 height 17
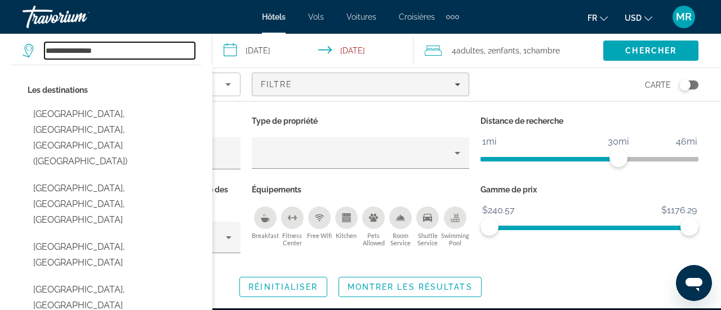
drag, startPoint x: 164, startPoint y: 54, endPoint x: 45, endPoint y: 54, distance: 119.4
click at [45, 54] on input "**********" at bounding box center [119, 50] width 150 height 17
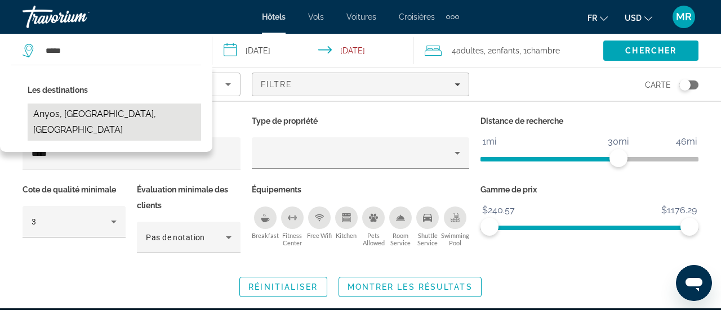
click at [121, 111] on button "Anyos, Andorra, Andorra" at bounding box center [114, 122] width 173 height 37
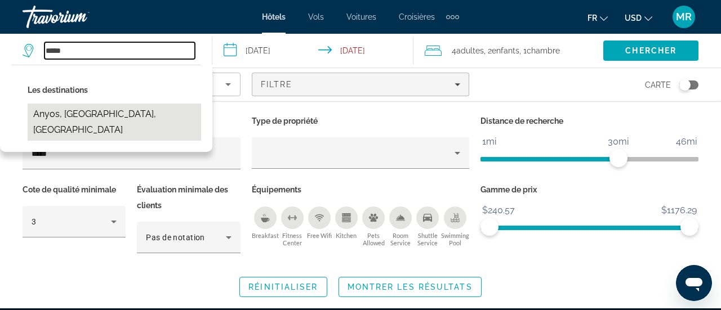
type input "**********"
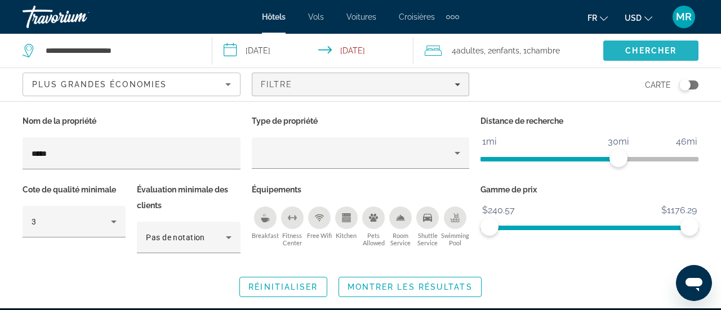
click at [636, 50] on span "Chercher" at bounding box center [650, 50] width 51 height 9
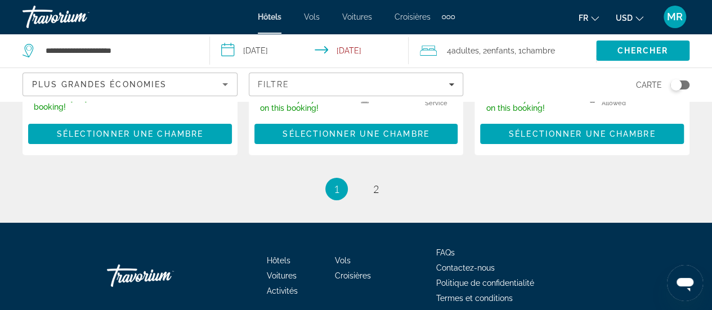
scroll to position [1760, 0]
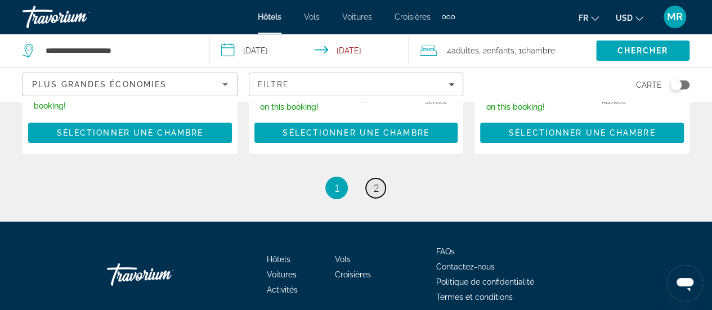
click at [383, 179] on link "page 2" at bounding box center [376, 189] width 20 height 20
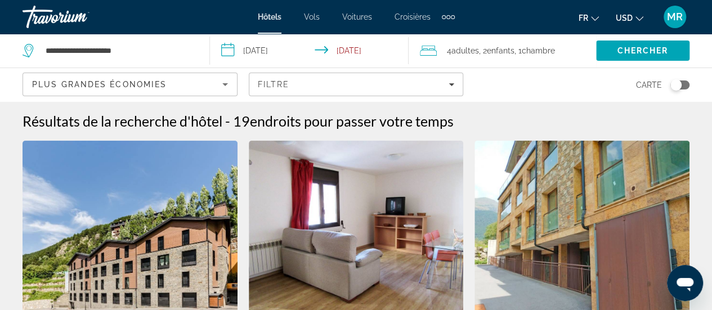
click at [295, 57] on input "**********" at bounding box center [311, 52] width 203 height 37
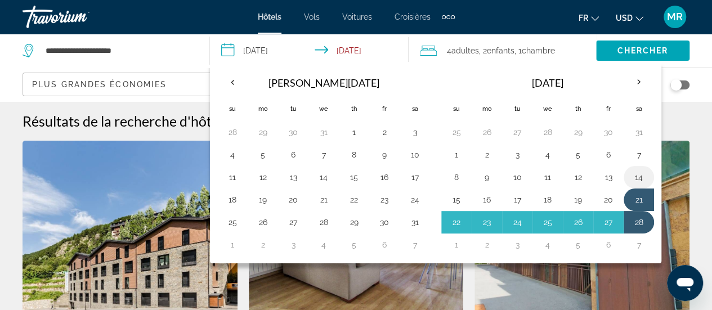
click at [637, 175] on button "14" at bounding box center [639, 178] width 18 height 16
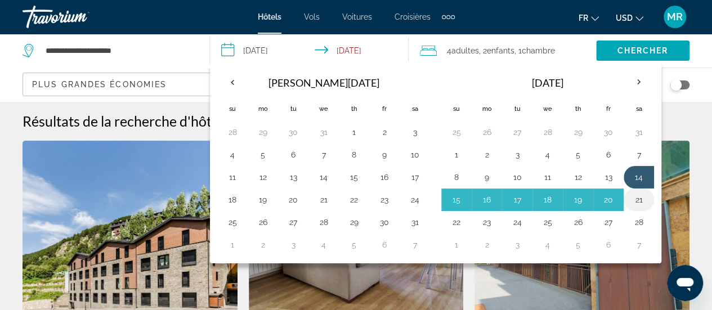
click at [636, 193] on button "21" at bounding box center [639, 200] width 18 height 16
type input "**********"
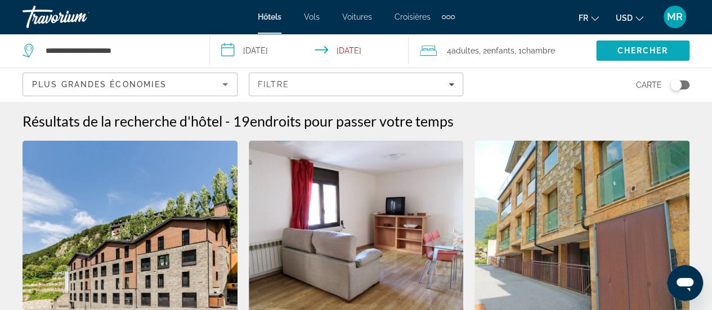
click at [645, 52] on span "Chercher" at bounding box center [642, 50] width 51 height 9
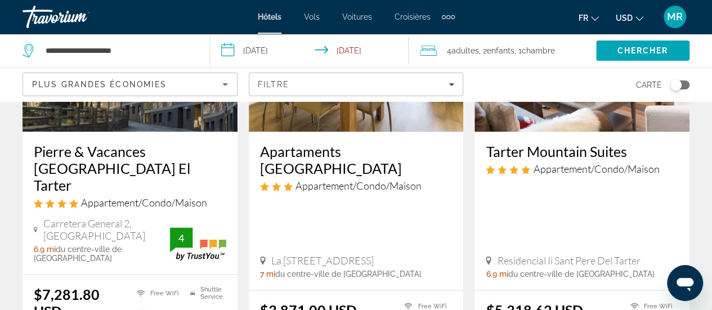
scroll to position [507, 0]
